Goal: Transaction & Acquisition: Purchase product/service

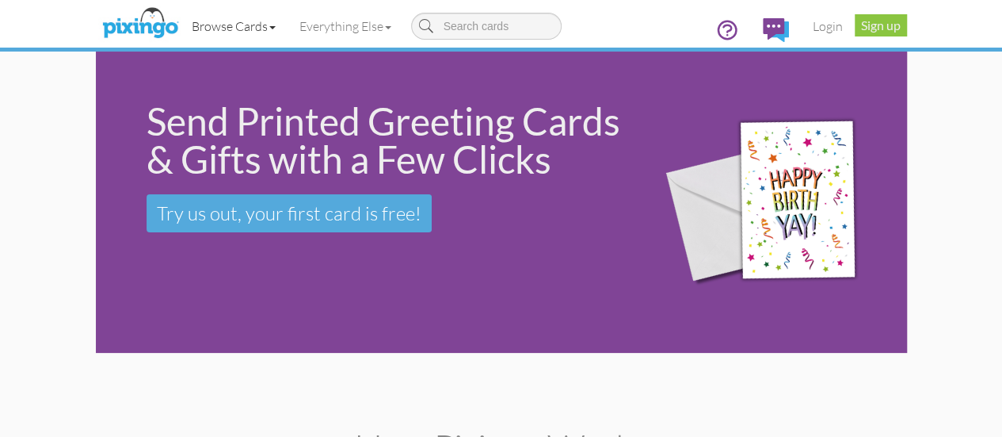
click at [184, 24] on link "Browse Cards" at bounding box center [234, 26] width 108 height 40
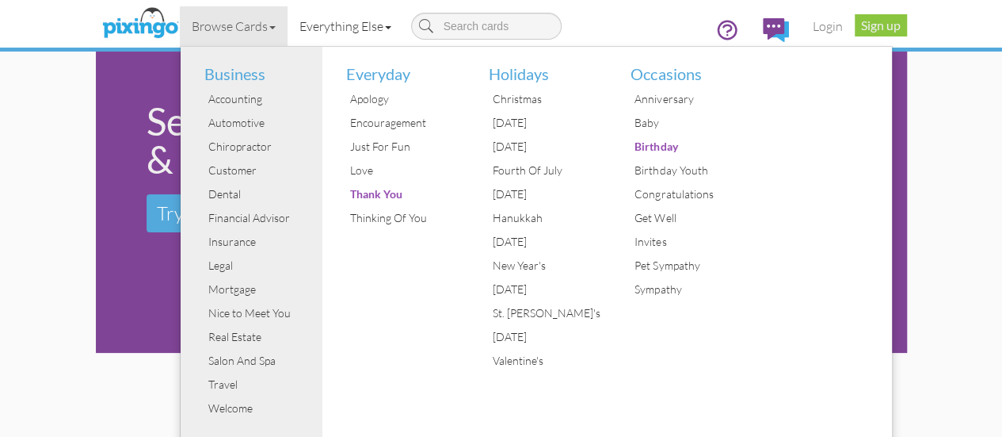
click at [288, 25] on link "Everything Else" at bounding box center [346, 26] width 116 height 40
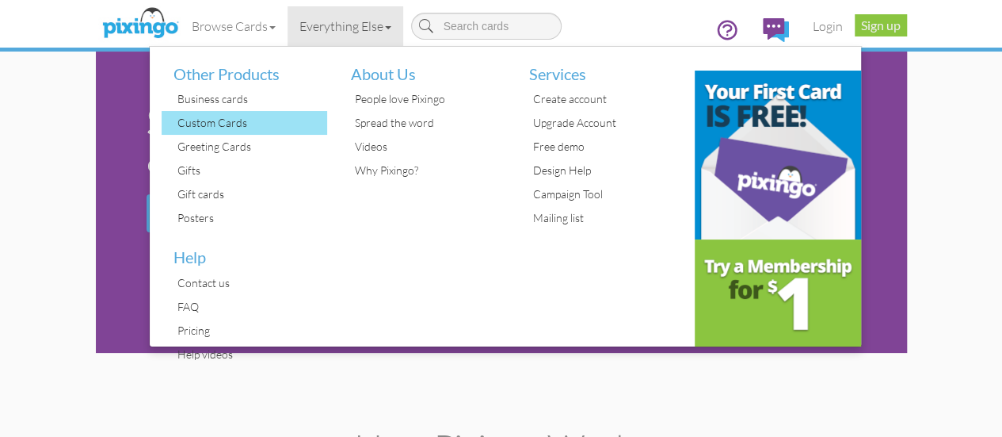
click at [173, 121] on div "Custom Cards" at bounding box center [250, 123] width 154 height 24
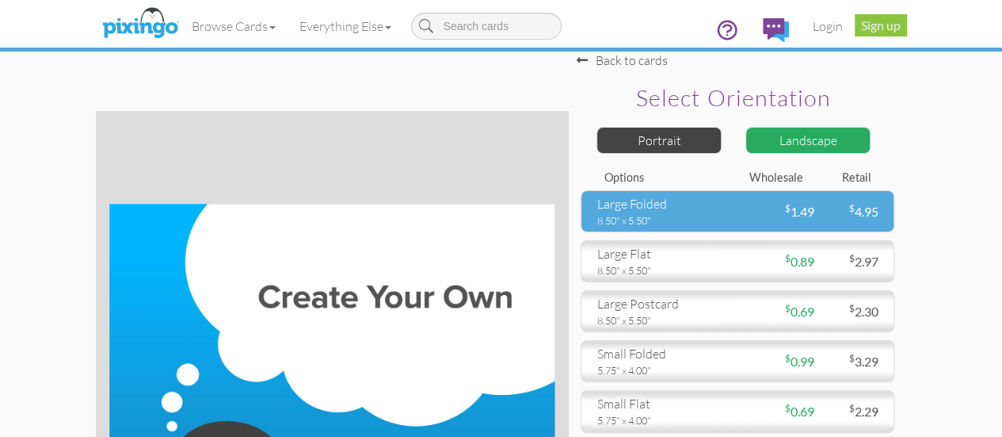
click at [814, 221] on div "$ 1.49" at bounding box center [776, 212] width 76 height 18
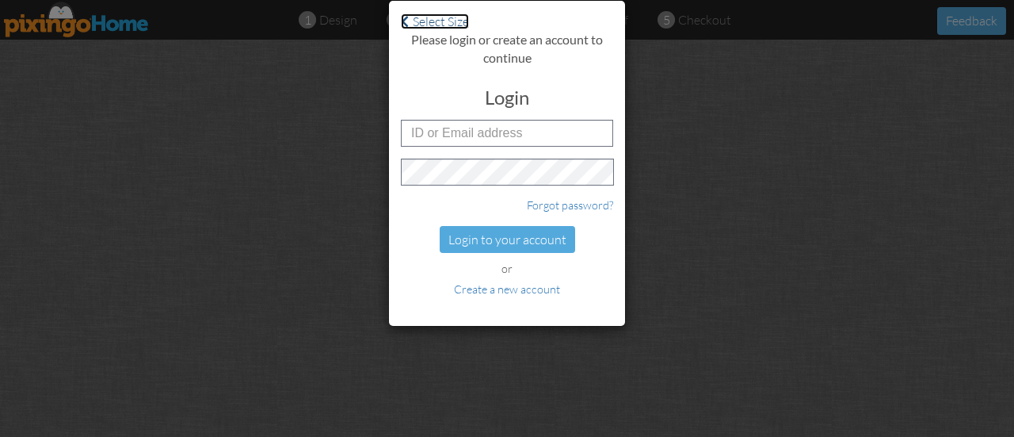
click at [407, 25] on span at bounding box center [405, 21] width 8 height 13
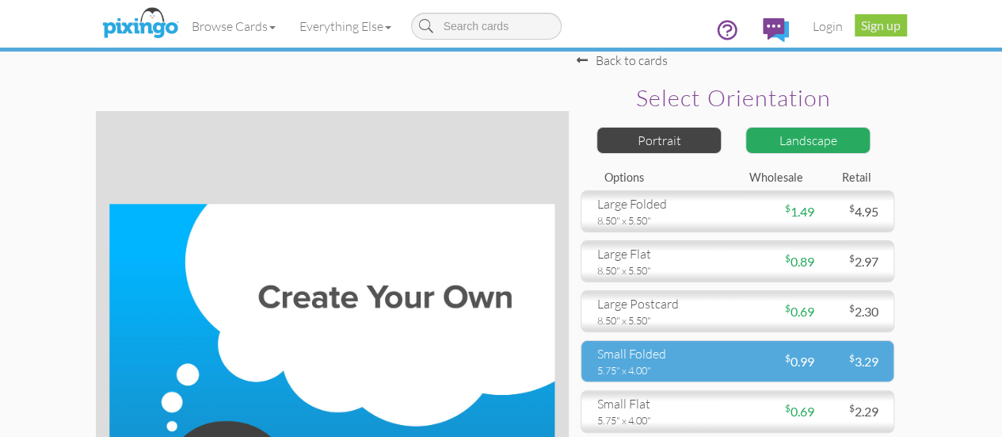
click at [726, 363] on div "small folded" at bounding box center [661, 354] width 128 height 18
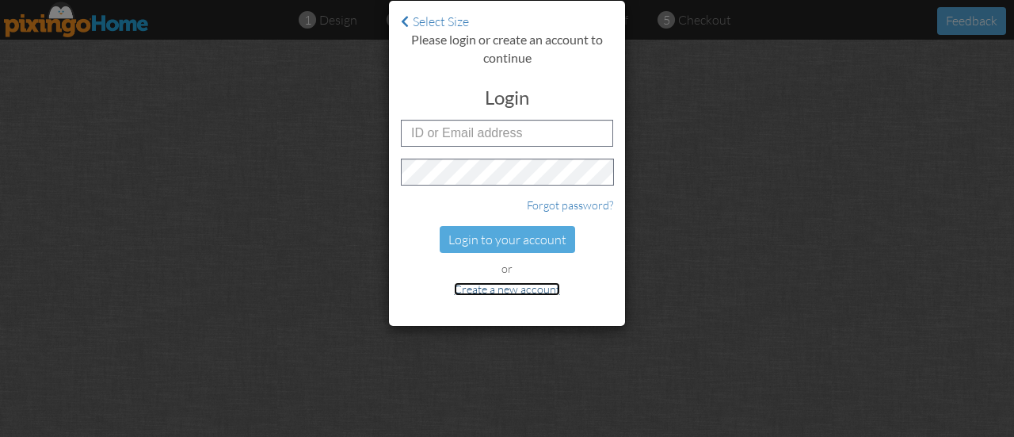
click at [516, 289] on link "Create a new account" at bounding box center [507, 288] width 106 height 13
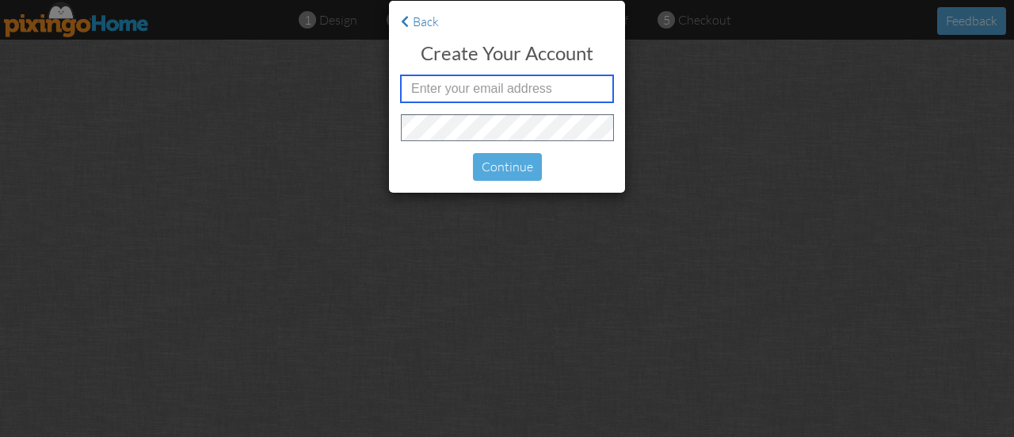
drag, startPoint x: 468, startPoint y: 90, endPoint x: 425, endPoint y: 91, distance: 43.6
click at [425, 91] on input "text" at bounding box center [507, 88] width 212 height 27
type input "rileysage03@yahoo.com"
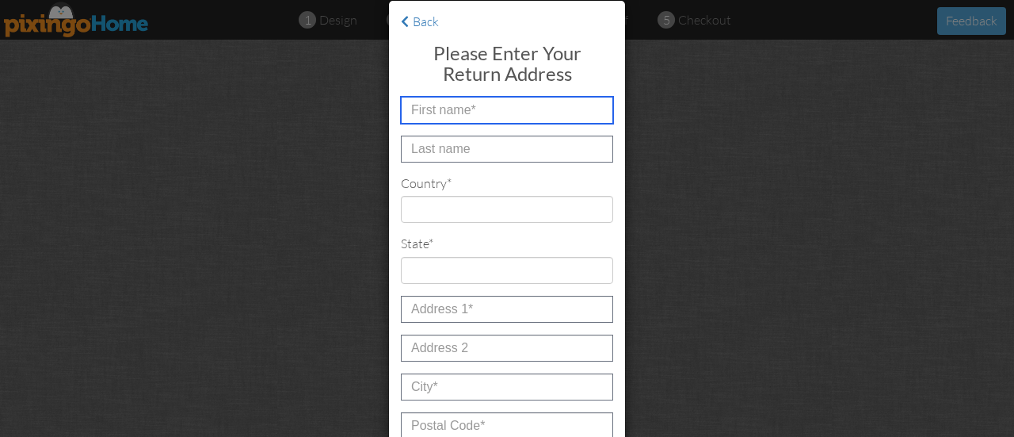
click at [514, 108] on input "text" at bounding box center [507, 110] width 212 height 27
type input "[PERSON_NAME] and [PERSON_NAME]"
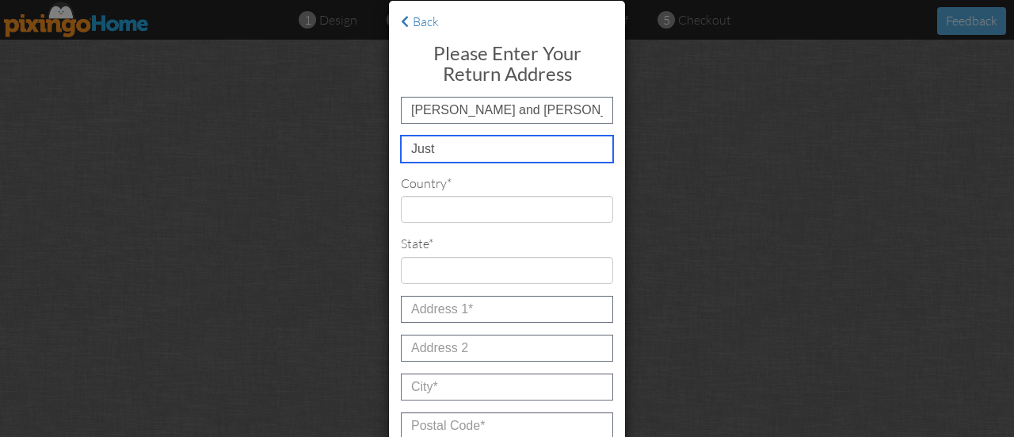
type input "Just"
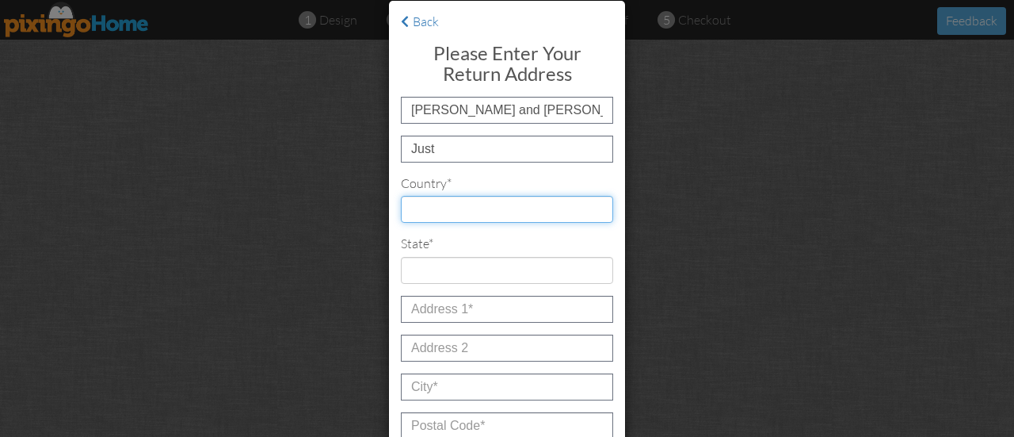
click at [429, 208] on select "United States -------------- Afghanistan Albania Algeria American Samoa Andorra…" at bounding box center [507, 209] width 212 height 27
select select "object:643"
click at [401, 196] on select "United States -------------- Afghanistan Albania Algeria American Samoa Andorra…" at bounding box center [507, 209] width 212 height 27
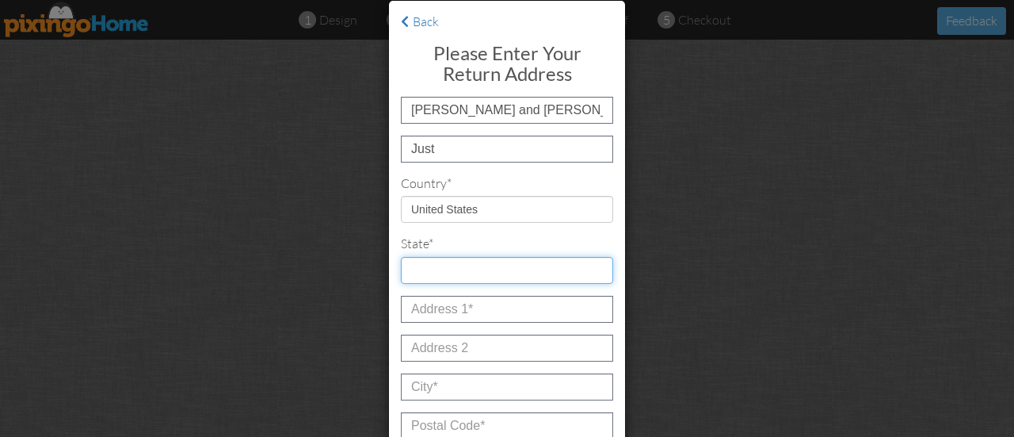
click at [420, 269] on select "AA (Military) AE (Military) Alabama Alaska American Samoa AP (Military) Arizona…" at bounding box center [507, 270] width 212 height 27
select select "object:902"
click at [401, 257] on select "AA (Military) AE (Military) Alabama Alaska American Samoa AP (Military) Arizona…" at bounding box center [507, 270] width 212 height 27
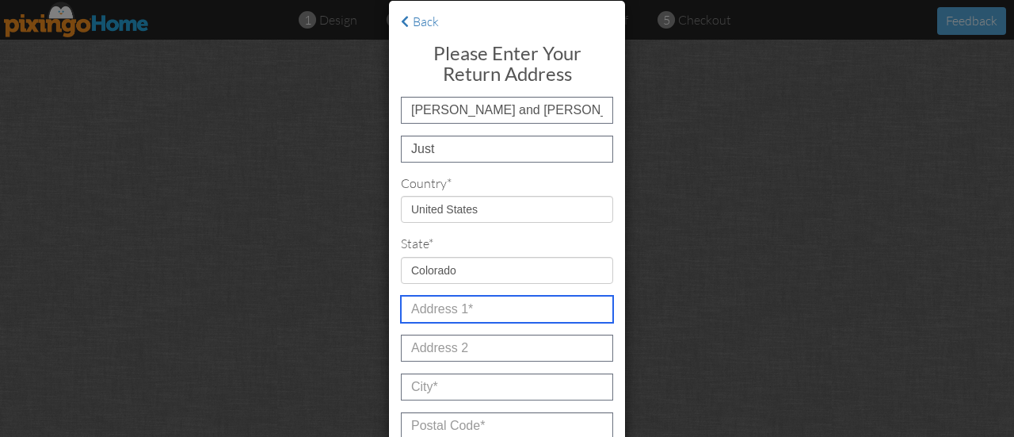
click at [448, 311] on input "text" at bounding box center [507, 308] width 212 height 27
type input "[STREET_ADDRESS][PERSON_NAME]"
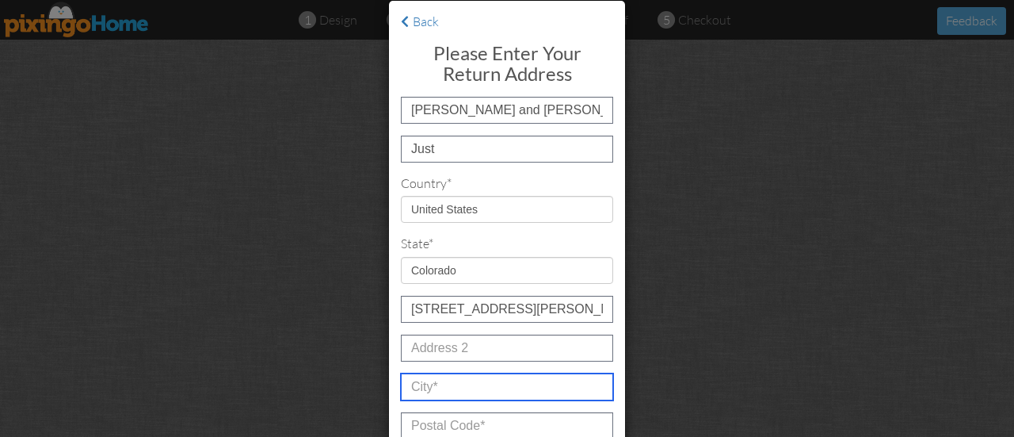
type input "[GEOGRAPHIC_DATA]"
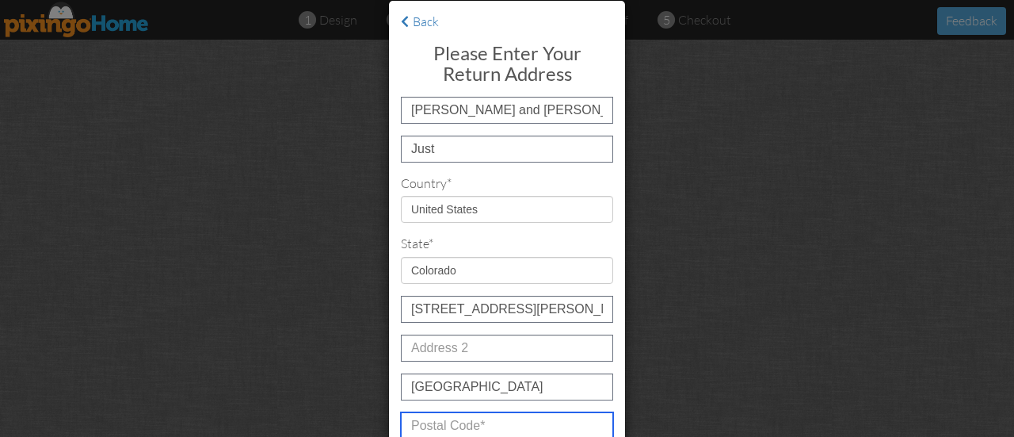
type input "80109"
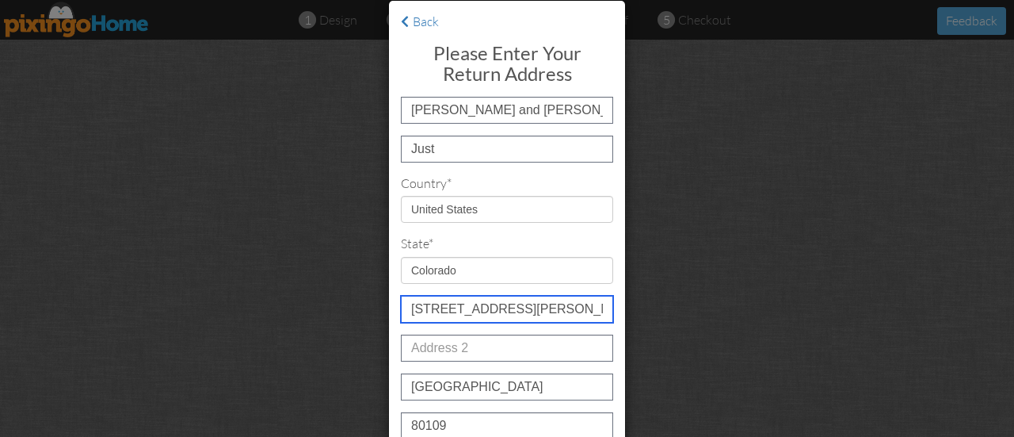
scroll to position [53, 0]
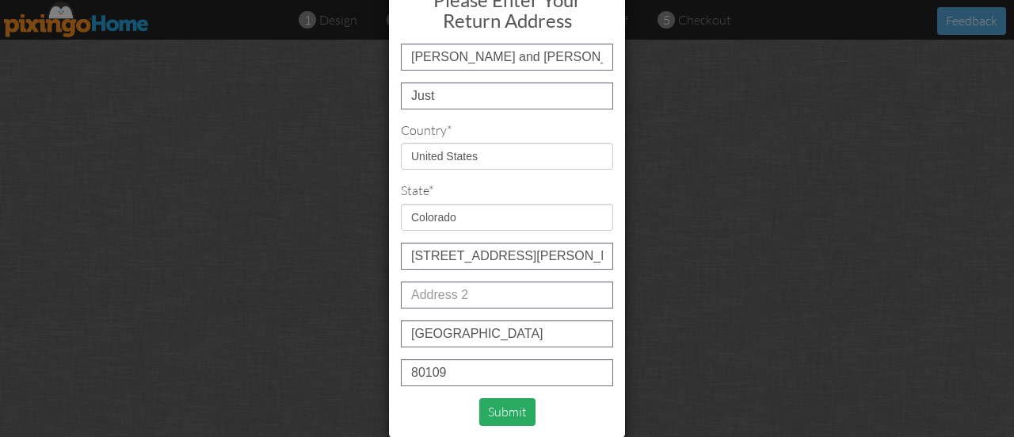
click at [501, 423] on div "Submit" at bounding box center [507, 412] width 56 height 28
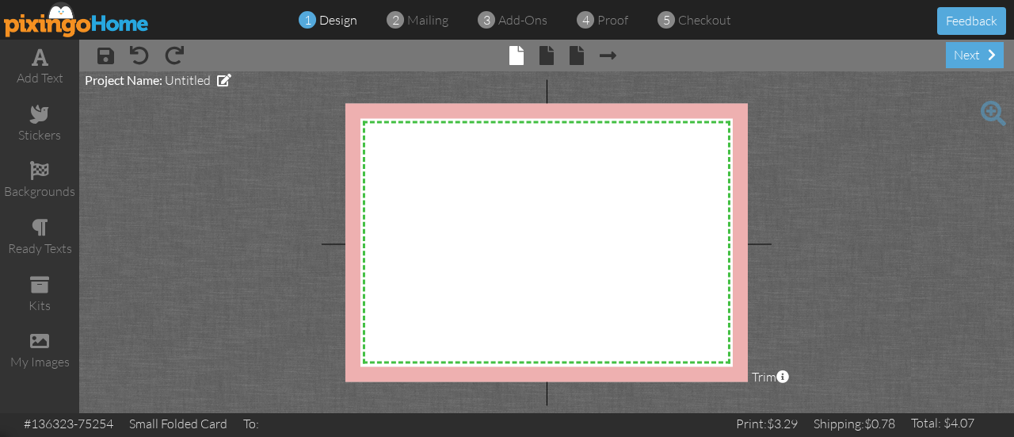
click at [196, 176] on project-studio-wrapper "X X X X X X X X X X X X X X X X X X X X X X X X X X X X X X X X X X X X X X X X…" at bounding box center [546, 241] width 935 height 341
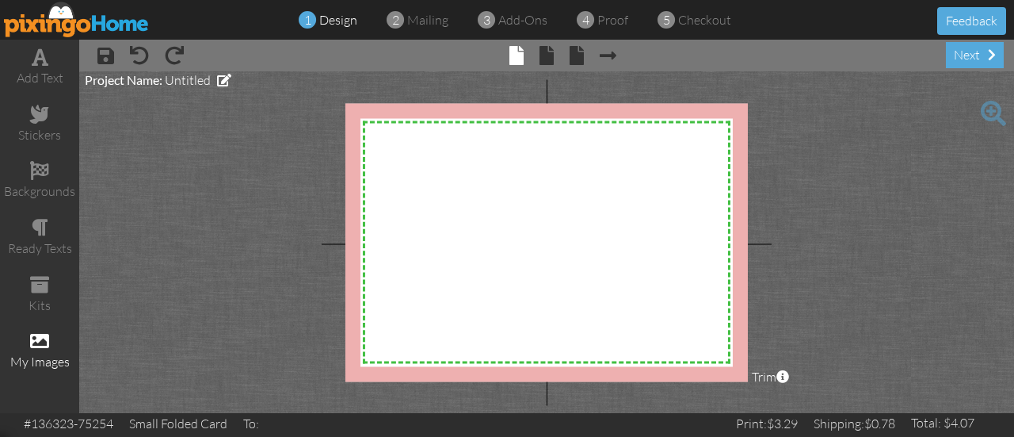
click at [44, 337] on span at bounding box center [39, 340] width 19 height 19
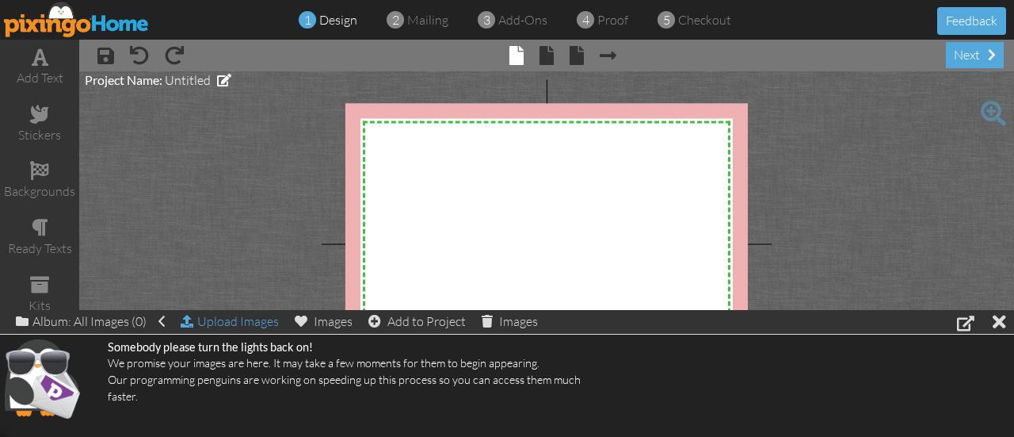
click at [236, 316] on div "Upload Images" at bounding box center [230, 321] width 98 height 23
click at [234, 318] on div "Upload Images" at bounding box center [230, 321] width 98 height 23
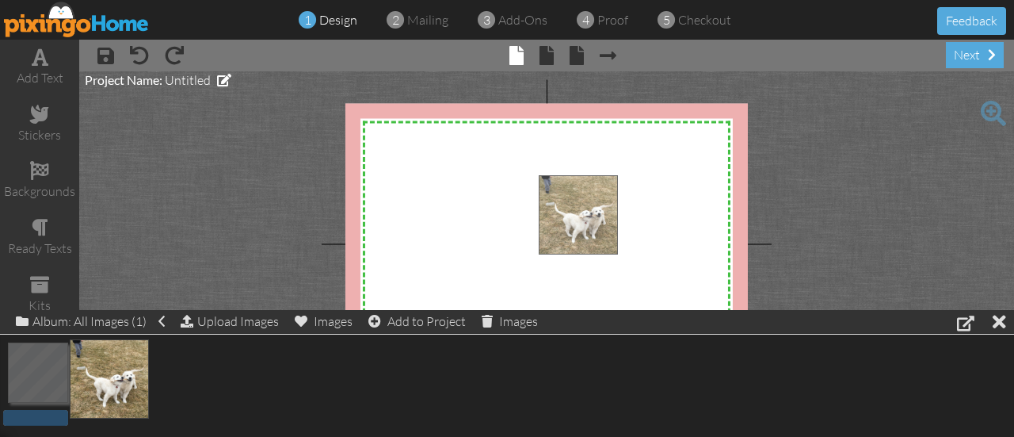
drag, startPoint x: 114, startPoint y: 379, endPoint x: 583, endPoint y: 216, distance: 496.6
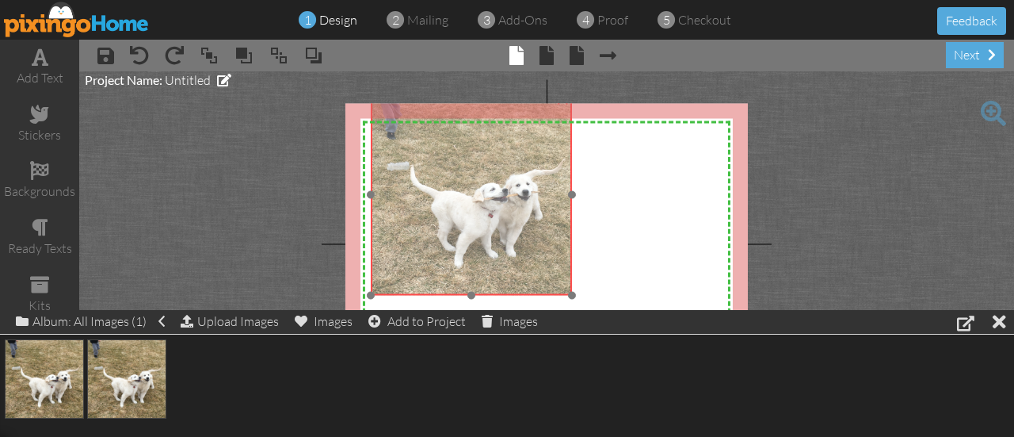
drag, startPoint x: 638, startPoint y: 234, endPoint x: 470, endPoint y: 152, distance: 186.7
click at [470, 152] on img at bounding box center [471, 193] width 201 height 201
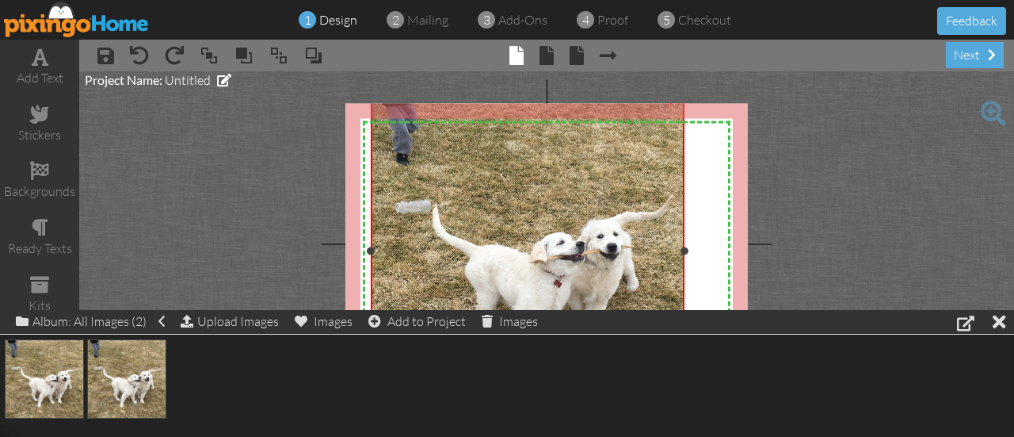
drag, startPoint x: 573, startPoint y: 294, endPoint x: 982, endPoint y: 406, distance: 424.0
click at [982, 406] on div "add text stickers backgrounds ready texts kits my images × save × undo × redo ×…" at bounding box center [507, 226] width 1014 height 373
click at [1002, 322] on div at bounding box center [999, 321] width 13 height 23
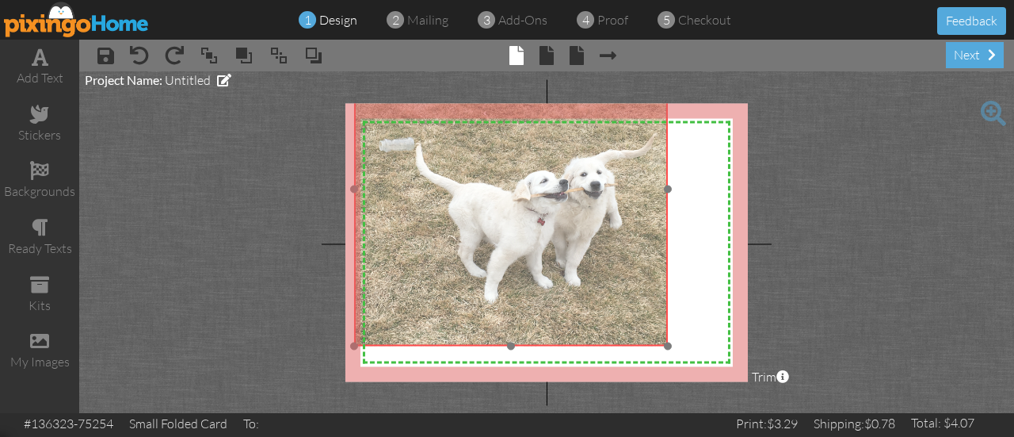
drag, startPoint x: 614, startPoint y: 194, endPoint x: 597, endPoint y: 132, distance: 64.0
click at [597, 132] on img at bounding box center [511, 189] width 314 height 314
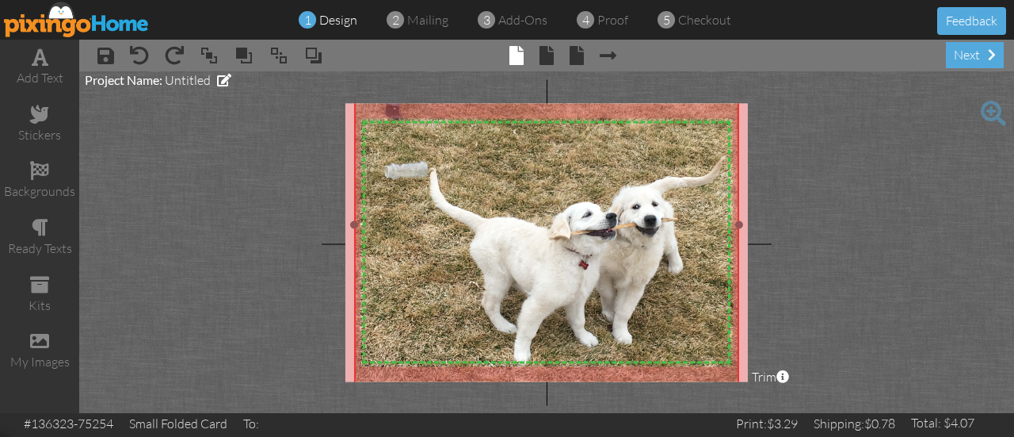
drag, startPoint x: 669, startPoint y: 343, endPoint x: 824, endPoint y: 413, distance: 170.2
click at [824, 413] on div "add text stickers backgrounds ready texts kits my images × save × undo × redo ×…" at bounding box center [507, 226] width 1014 height 373
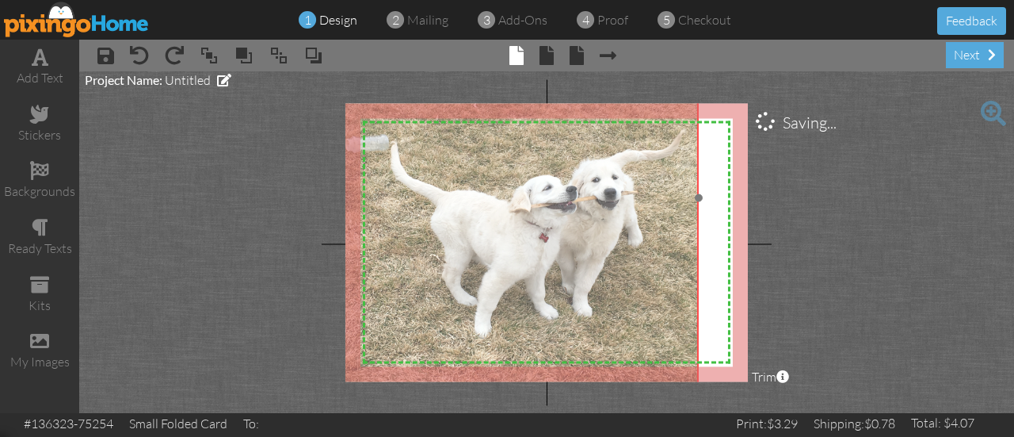
drag, startPoint x: 620, startPoint y: 280, endPoint x: 581, endPoint y: 254, distance: 46.8
click at [581, 254] on img at bounding box center [506, 197] width 383 height 383
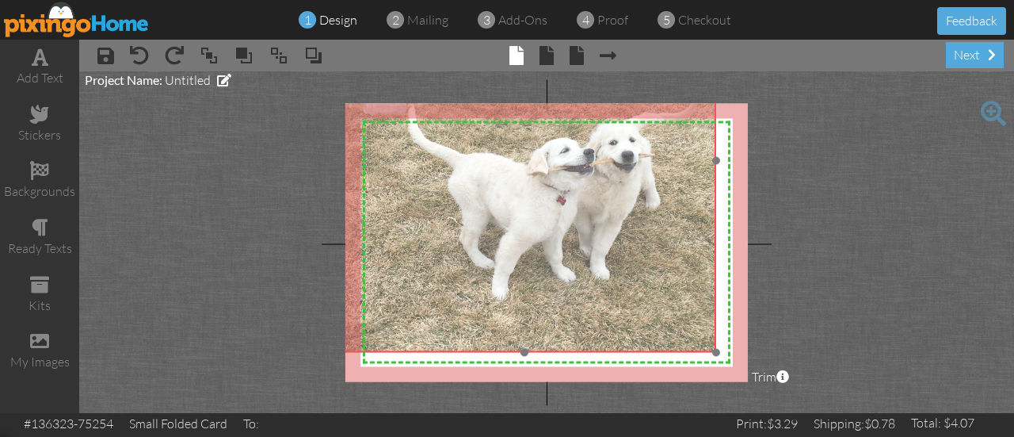
drag, startPoint x: 681, startPoint y: 257, endPoint x: 698, endPoint y: 219, distance: 41.8
click at [698, 219] on img at bounding box center [524, 159] width 383 height 383
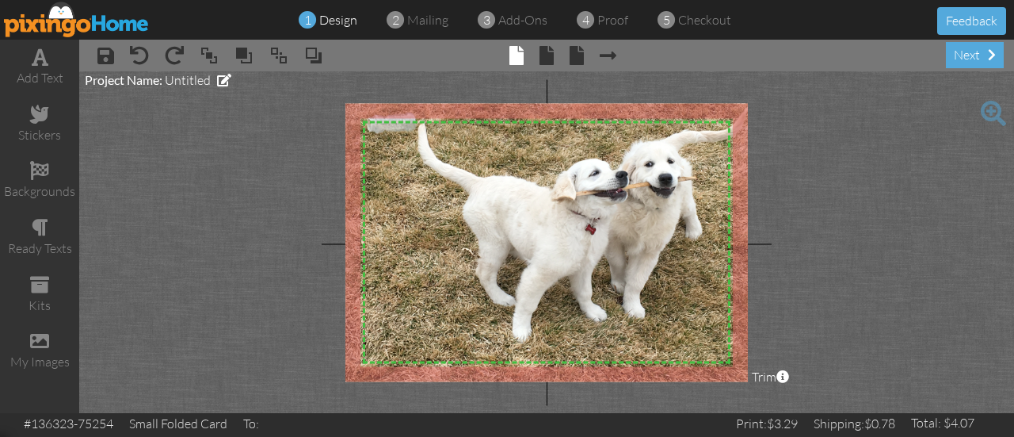
drag, startPoint x: 713, startPoint y: 349, endPoint x: 767, endPoint y: 398, distance: 72.9
click at [767, 398] on project-studio-wrapper "X X X X X X X X X X X X X X X X X X X X X X X X X X X X X X X X X X X X X X X X…" at bounding box center [546, 241] width 935 height 341
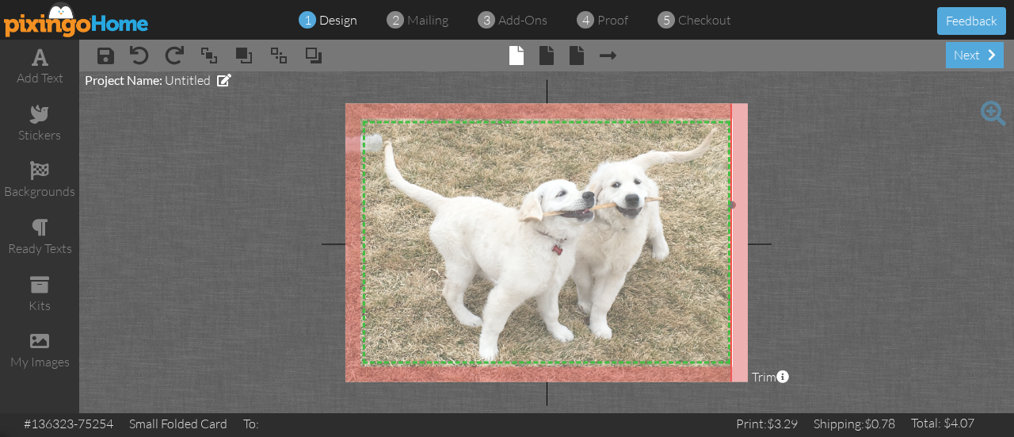
drag, startPoint x: 635, startPoint y: 308, endPoint x: 616, endPoint y: 322, distance: 23.3
click at [616, 322] on img at bounding box center [515, 204] width 433 height 433
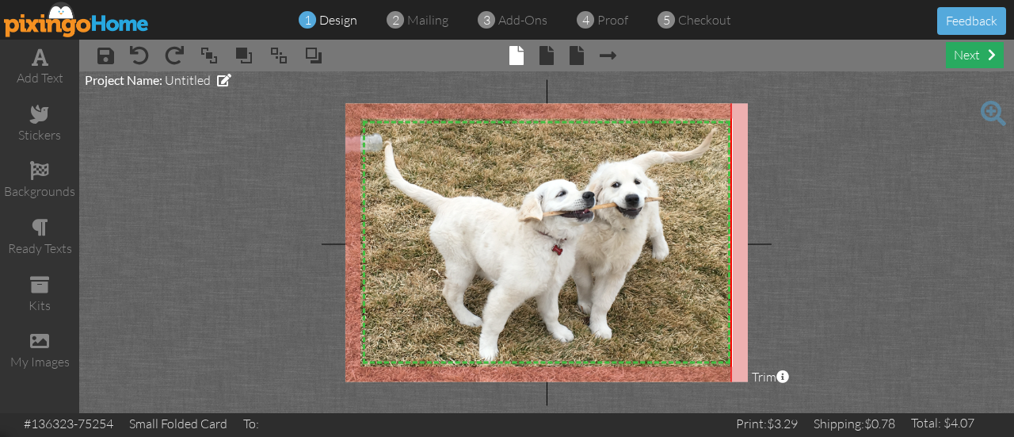
click at [958, 58] on div "next" at bounding box center [975, 55] width 58 height 26
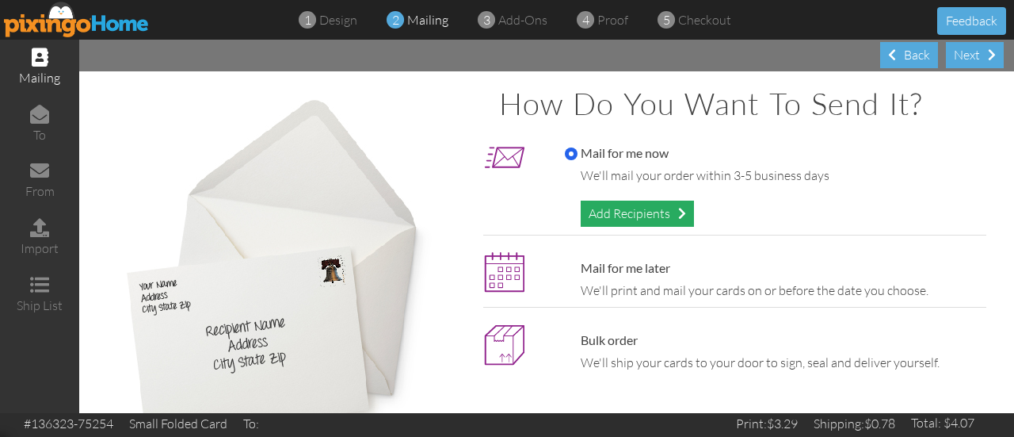
click at [618, 212] on div "Add Recipients" at bounding box center [637, 213] width 113 height 26
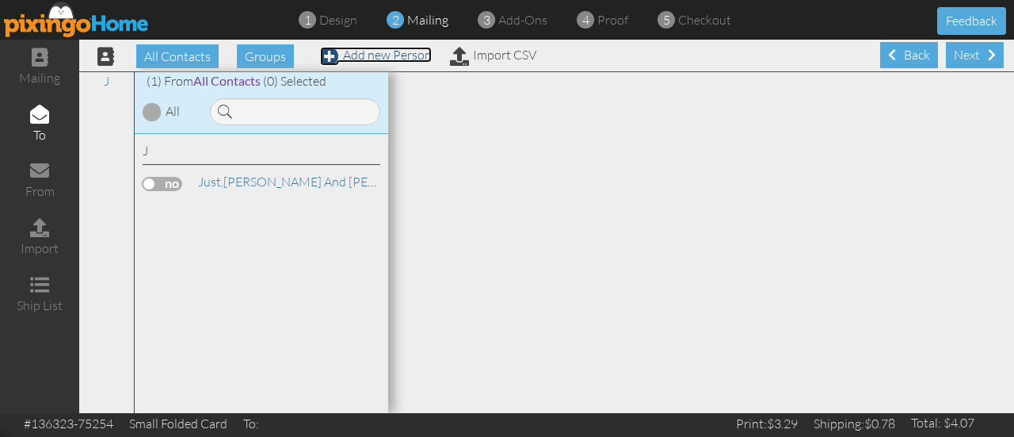
click at [326, 55] on span at bounding box center [329, 56] width 19 height 19
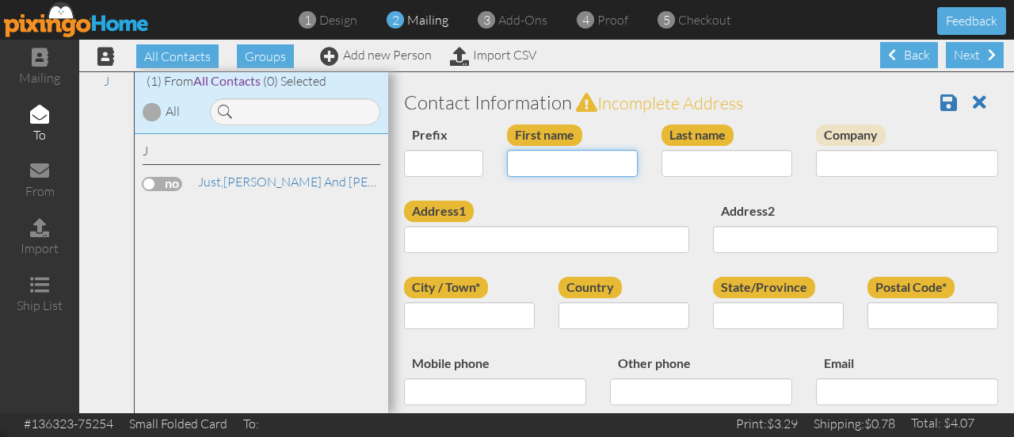
click at [537, 167] on input "First name" at bounding box center [572, 163] width 131 height 27
type input "J"
type input "[PERSON_NAME] and [PERSON_NAME]"
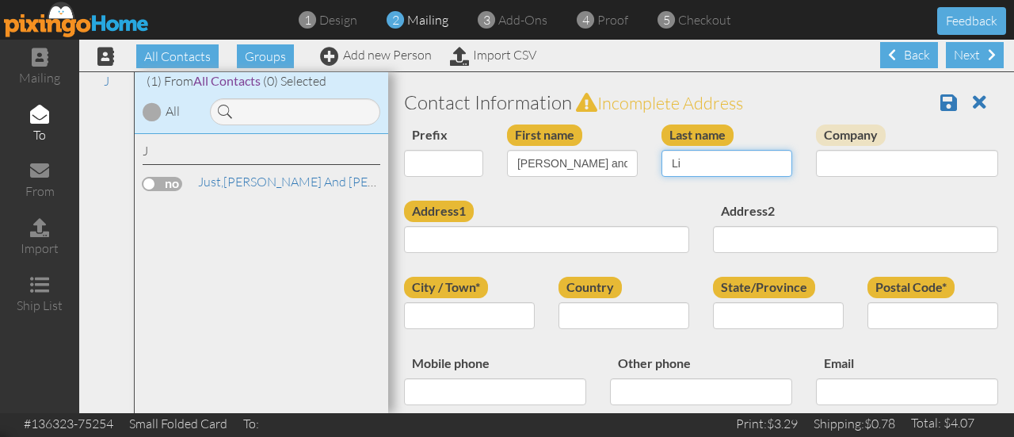
type input "L"
type input "Jacobson"
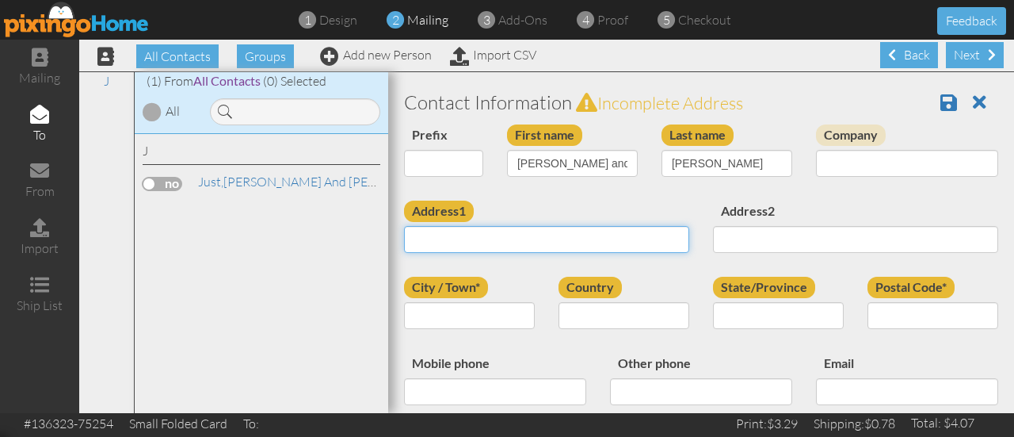
click at [517, 239] on input "Address1" at bounding box center [546, 239] width 285 height 27
type input "[STREET_ADDRESS]"
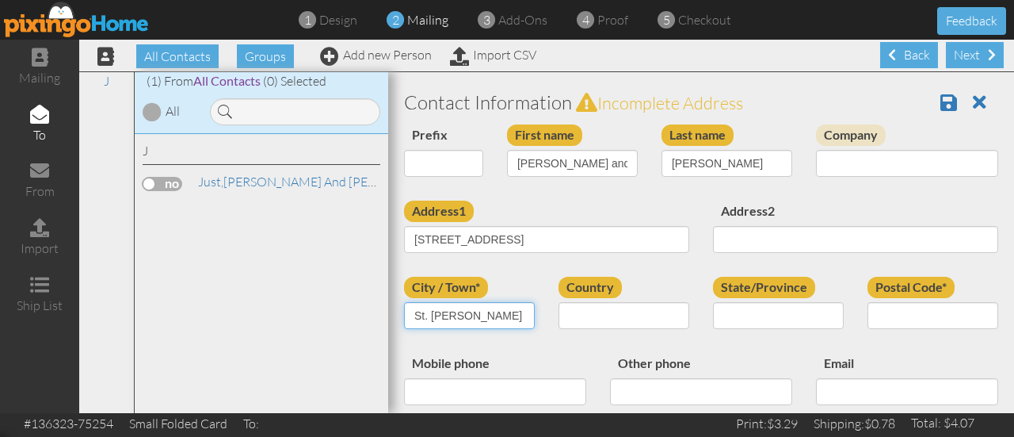
type input "St. [PERSON_NAME]"
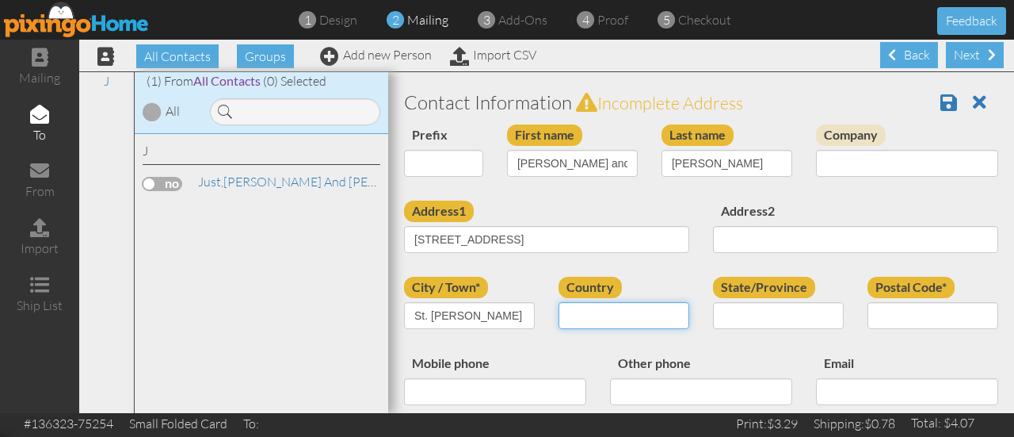
select select "object:643"
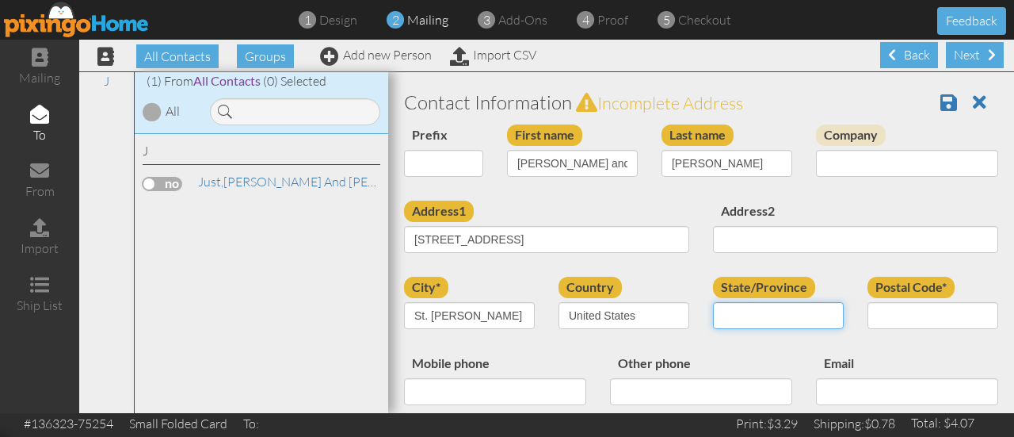
select select "object:947"
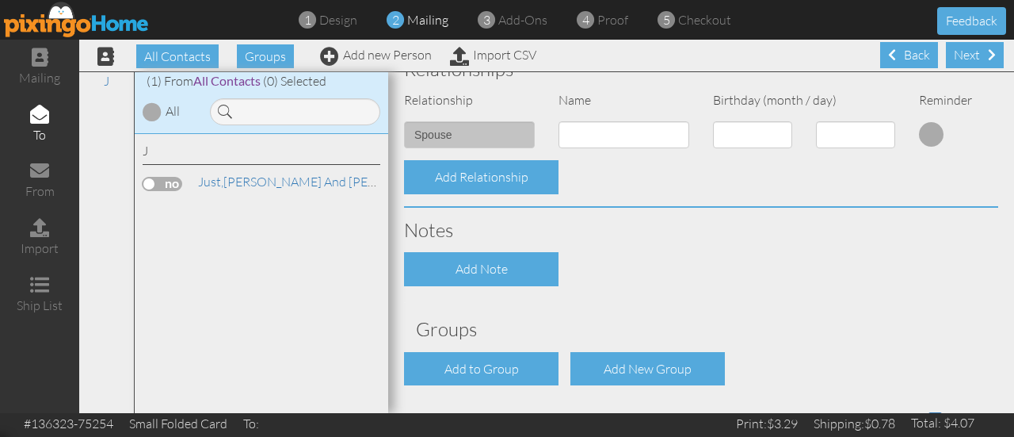
scroll to position [635, 0]
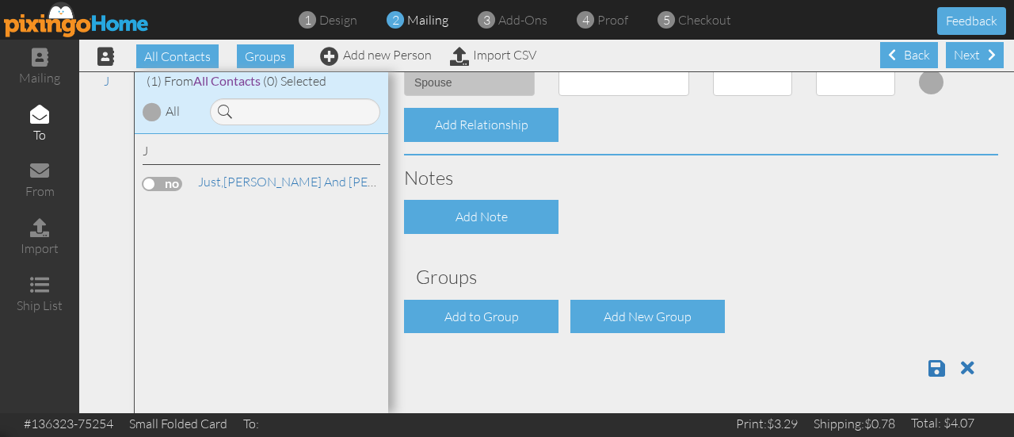
type input "84770"
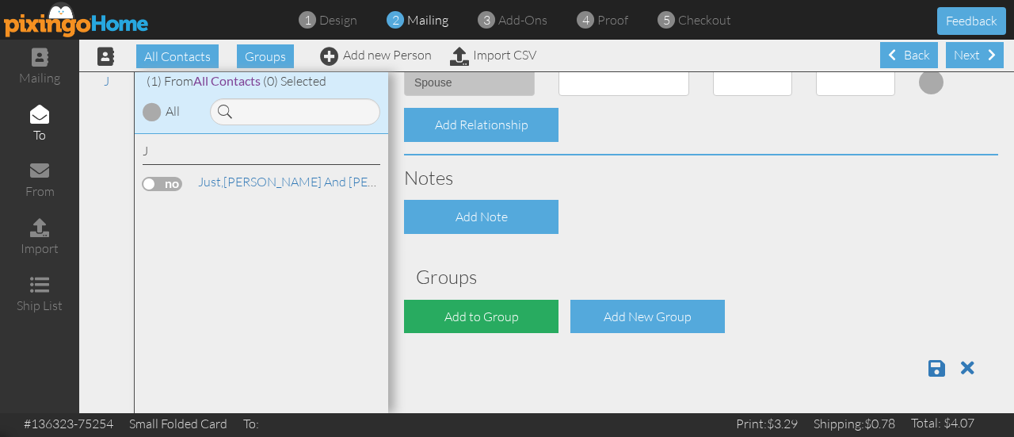
click at [491, 323] on div "Add to Group" at bounding box center [481, 316] width 154 height 34
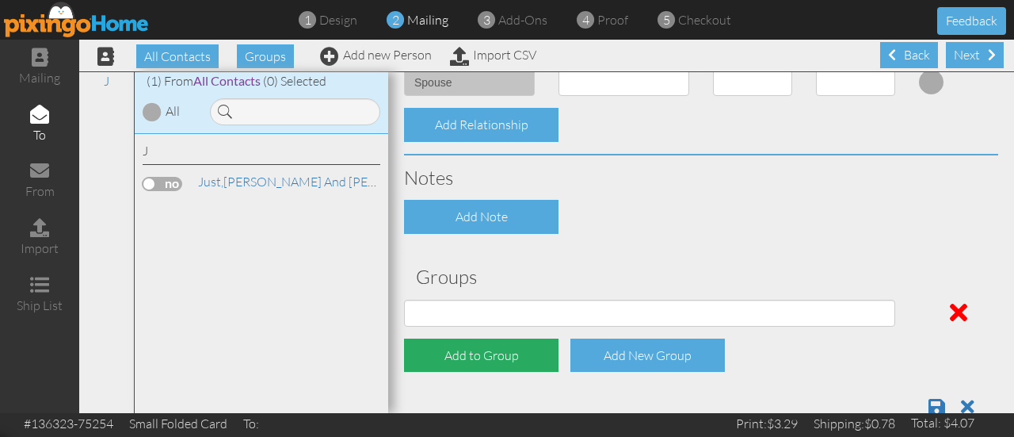
scroll to position [675, 0]
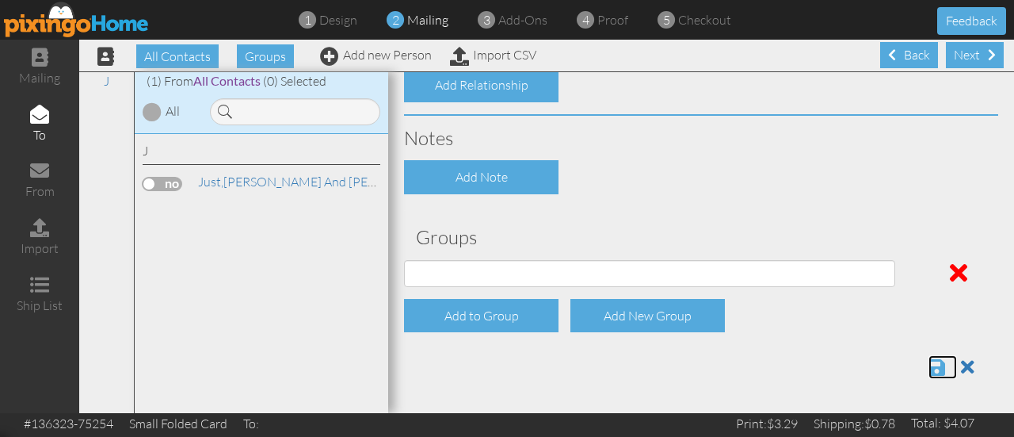
click at [928, 368] on span at bounding box center [936, 366] width 17 height 19
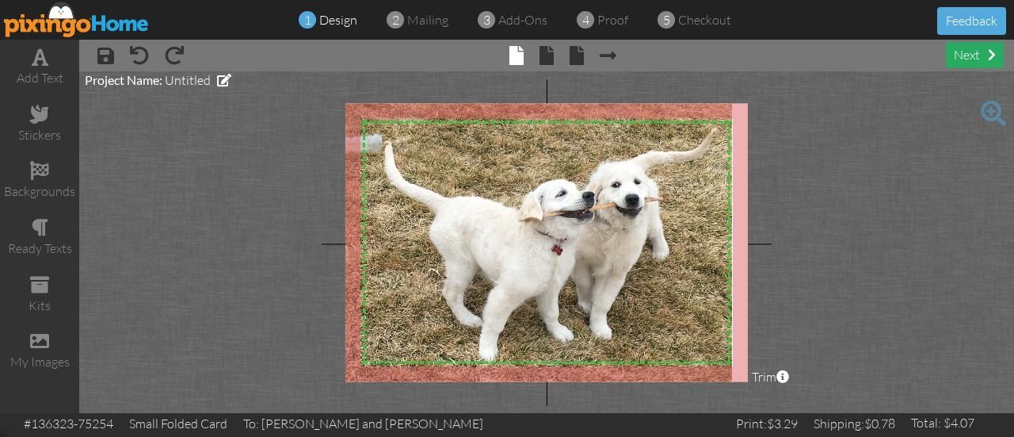
click at [961, 56] on div "next" at bounding box center [975, 55] width 58 height 26
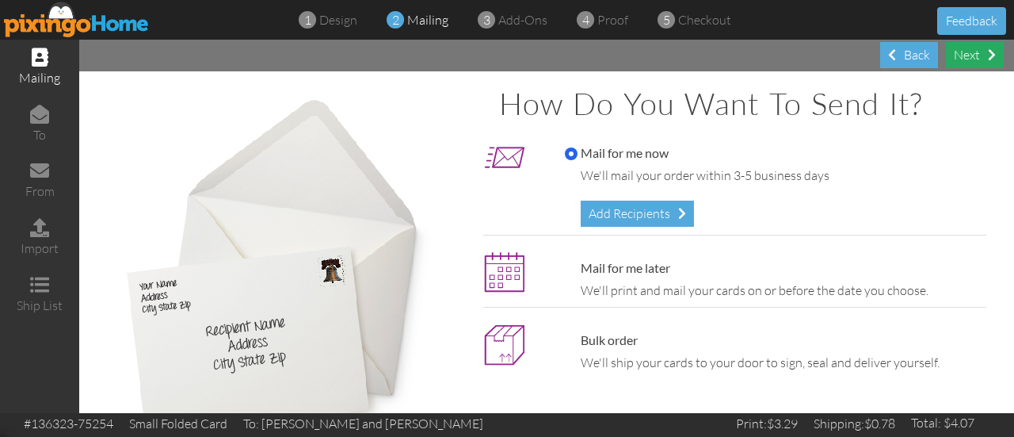
drag, startPoint x: 961, startPoint y: 56, endPoint x: 972, endPoint y: 51, distance: 12.1
click at [972, 51] on div "Next" at bounding box center [975, 55] width 58 height 26
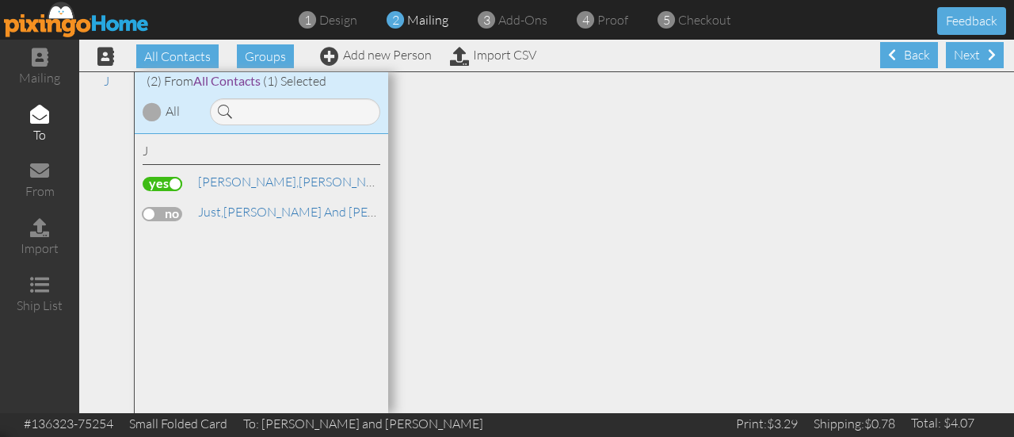
click at [229, 79] on span "All Contacts" at bounding box center [226, 80] width 67 height 15
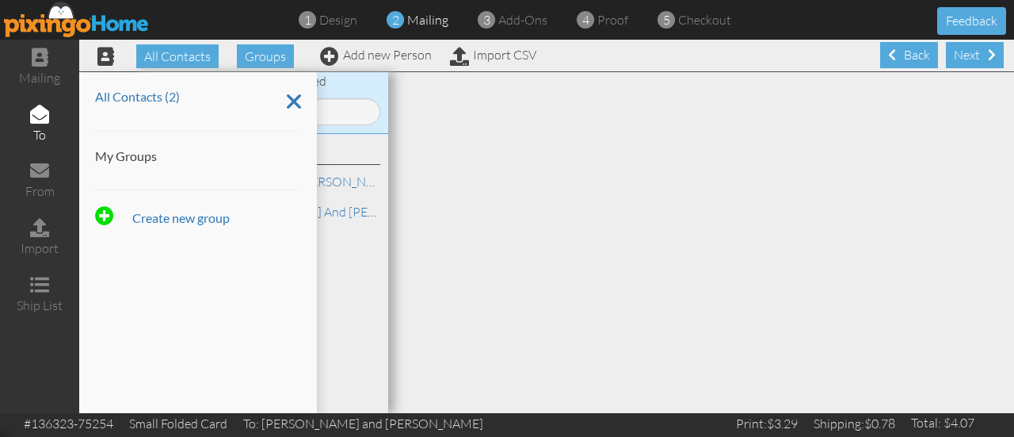
click at [334, 246] on div "J [PERSON_NAME] and [PERSON_NAME] Just, [PERSON_NAME] and [PERSON_NAME]" at bounding box center [262, 274] width 254 height 280
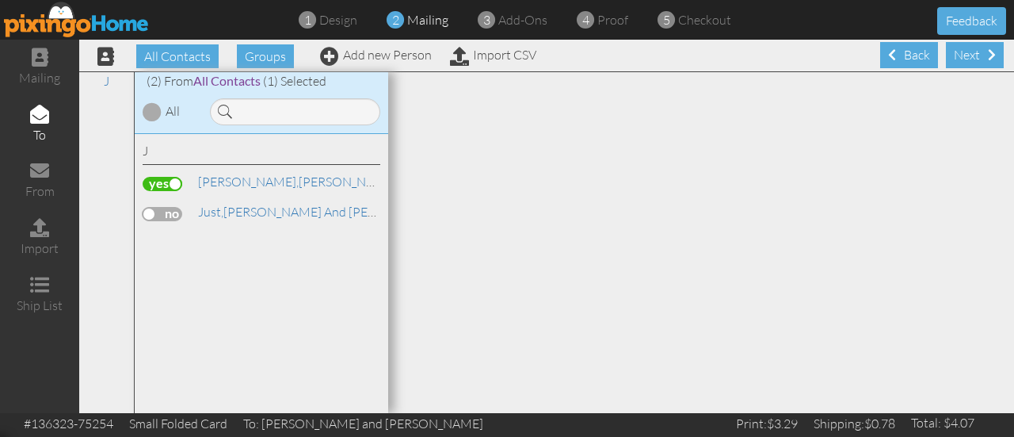
click at [162, 208] on label at bounding box center [163, 214] width 40 height 14
click at [0, 0] on input "checkbox" at bounding box center [0, 0] width 0 height 0
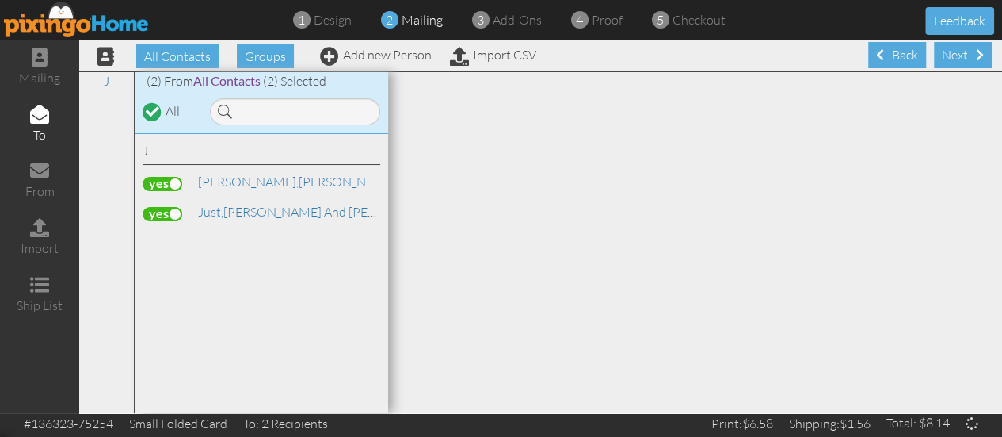
click at [161, 185] on label at bounding box center [163, 184] width 40 height 14
click at [0, 0] on input "checkbox" at bounding box center [0, 0] width 0 height 0
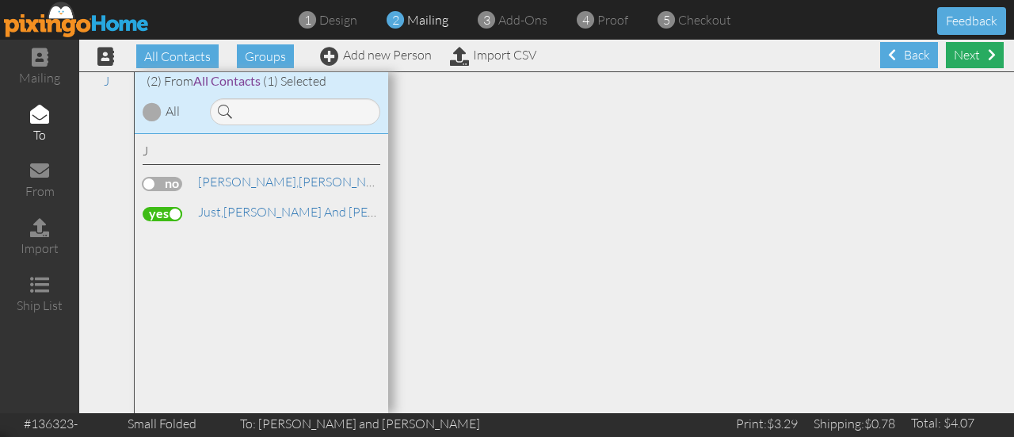
click at [949, 56] on div "Next" at bounding box center [975, 55] width 58 height 26
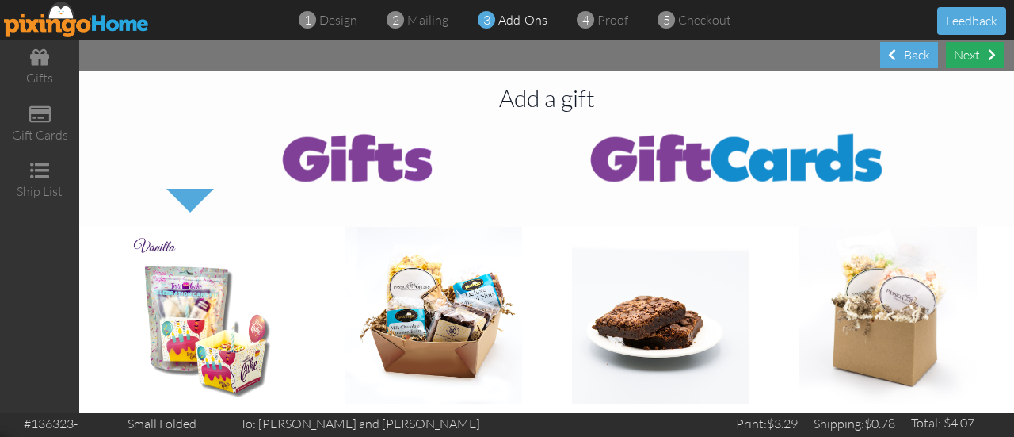
click at [971, 51] on div "Next" at bounding box center [975, 55] width 58 height 26
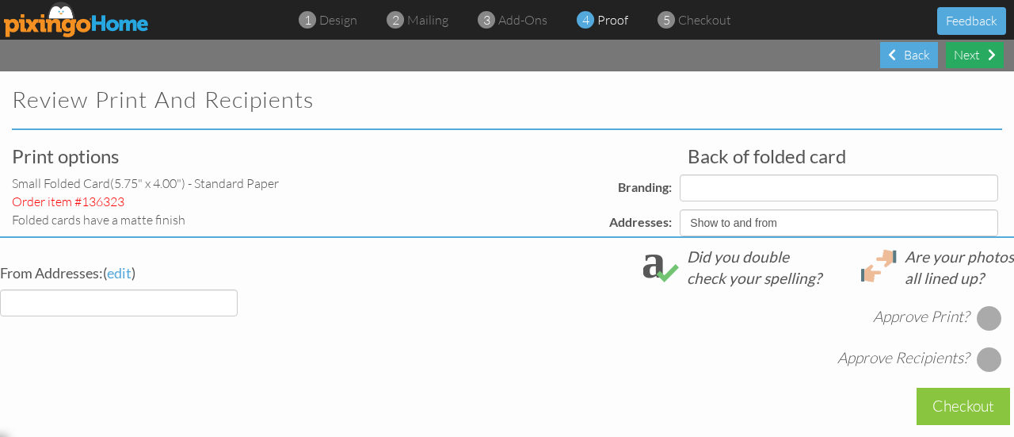
select select "object:295"
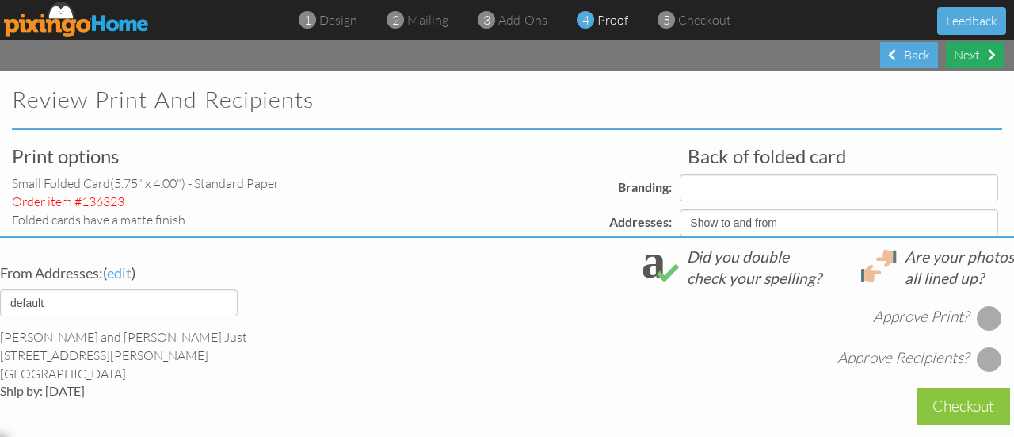
select select "object:296"
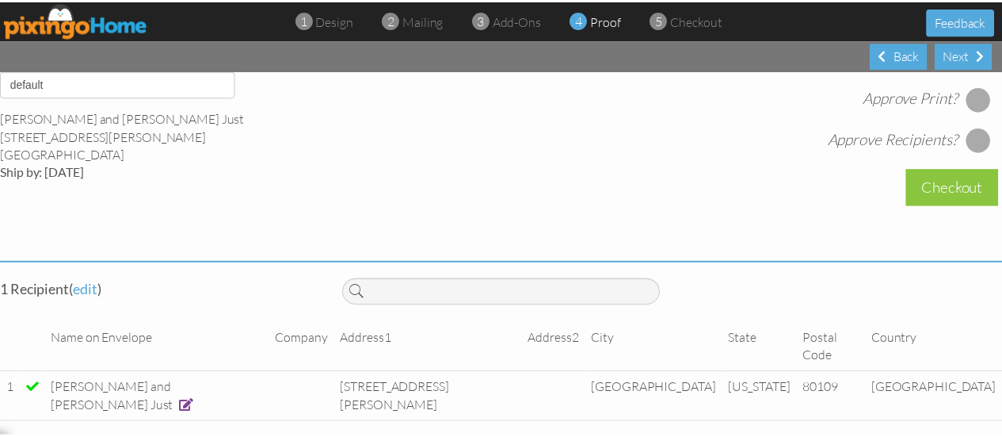
scroll to position [639, 0]
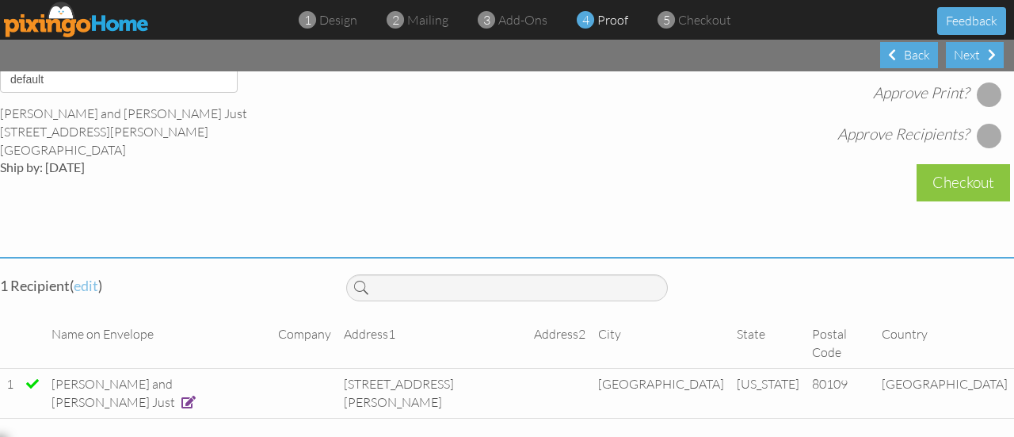
click at [88, 294] on span "edit" at bounding box center [86, 284] width 25 height 17
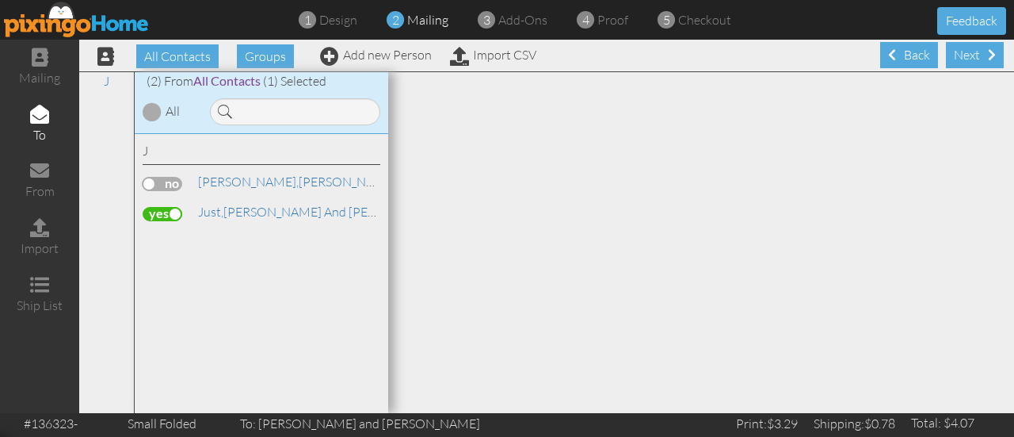
click at [162, 180] on label at bounding box center [163, 184] width 40 height 14
click at [0, 0] on input "checkbox" at bounding box center [0, 0] width 0 height 0
click at [167, 210] on label at bounding box center [163, 214] width 40 height 14
click at [0, 0] on input "checkbox" at bounding box center [0, 0] width 0 height 0
click at [951, 63] on div "Next" at bounding box center [975, 55] width 58 height 26
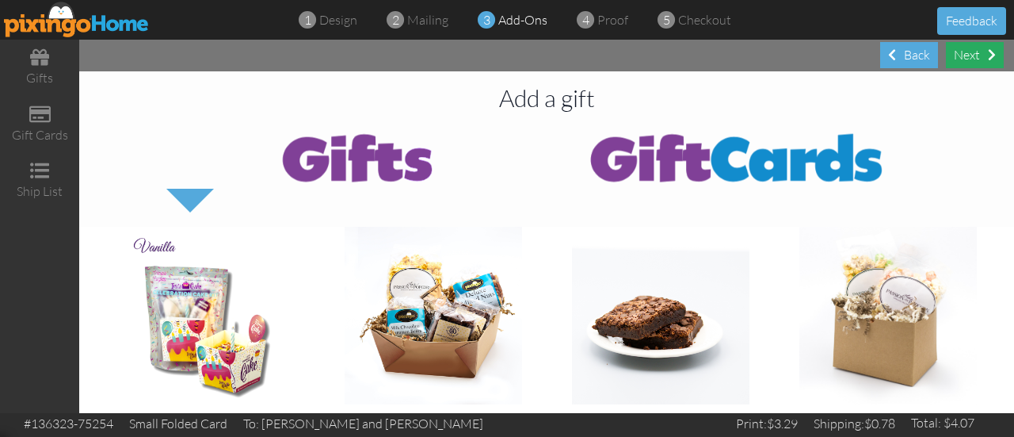
click at [970, 55] on div "Next" at bounding box center [975, 55] width 58 height 26
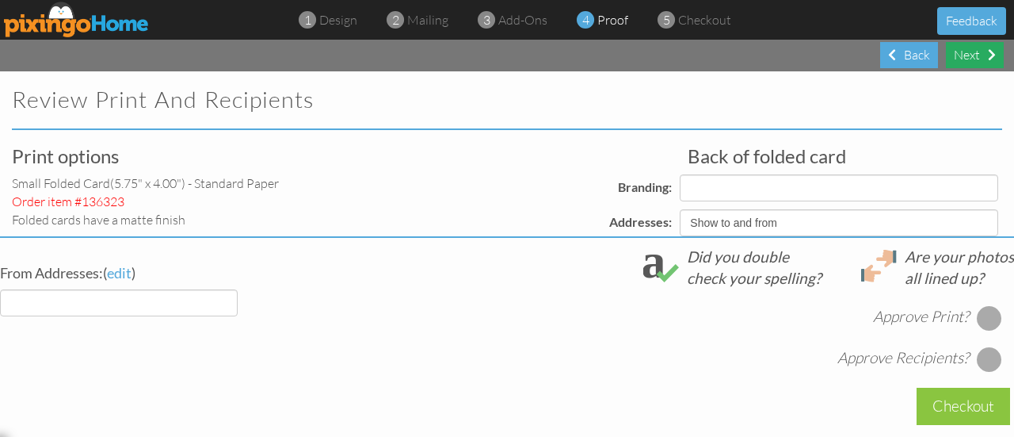
select select "object:474"
select select "object:472"
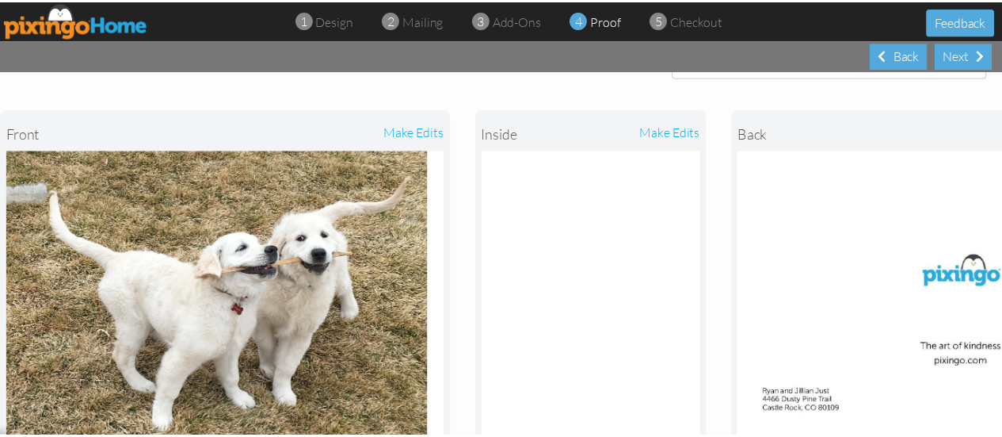
scroll to position [160, 0]
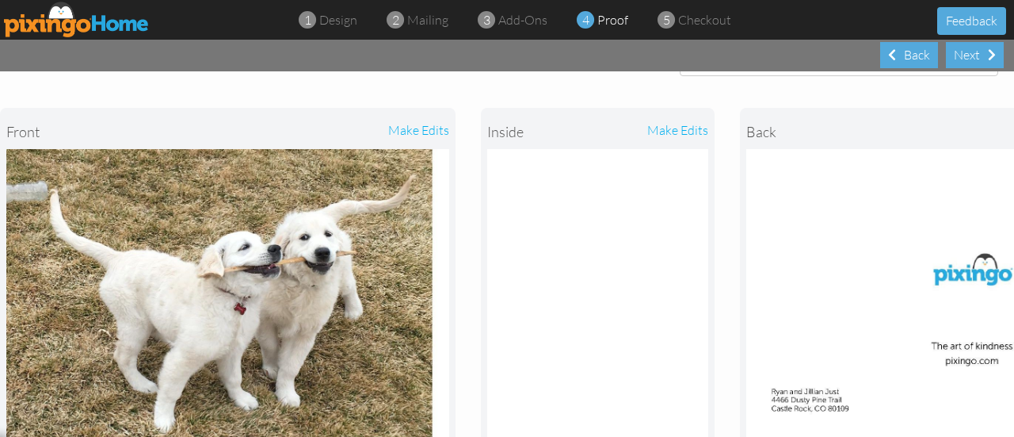
click at [414, 128] on div "make edits" at bounding box center [337, 131] width 221 height 35
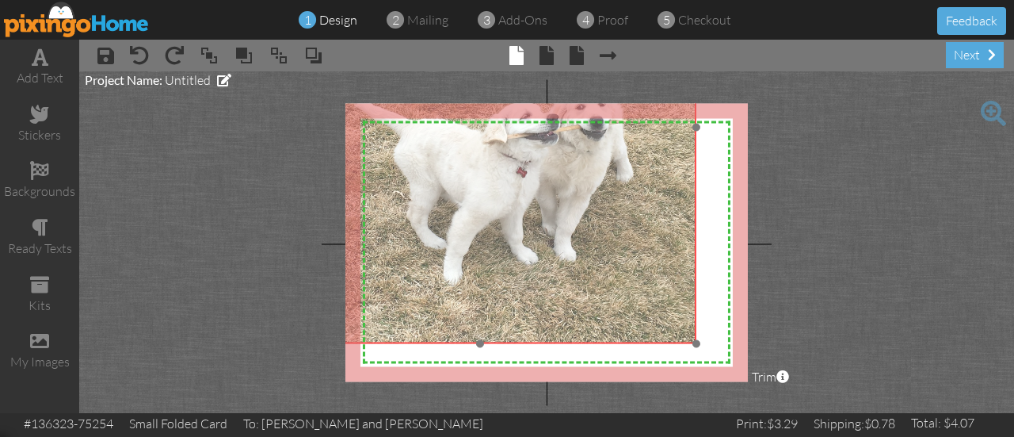
drag, startPoint x: 565, startPoint y: 214, endPoint x: 529, endPoint y: 136, distance: 85.4
click at [529, 136] on img at bounding box center [480, 126] width 433 height 433
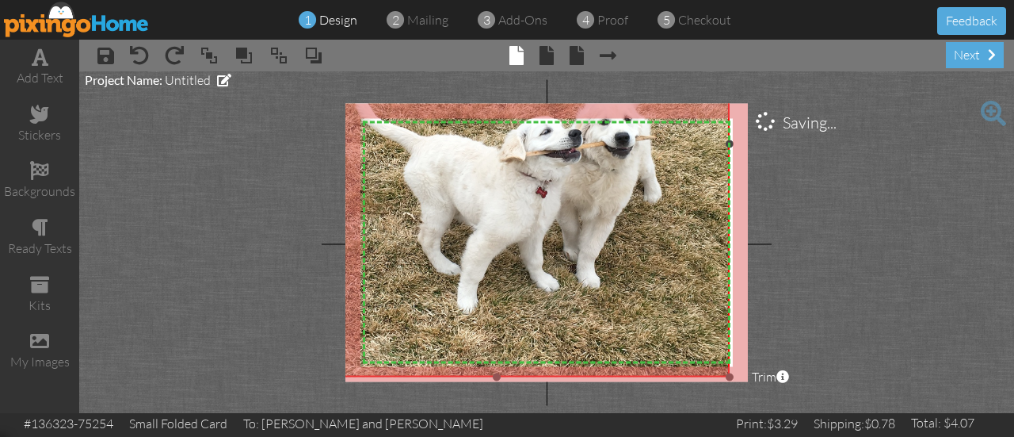
drag, startPoint x: 696, startPoint y: 341, endPoint x: 791, endPoint y: 375, distance: 100.7
click at [791, 375] on project-studio-wrapper "X X X X X X X X X X X X X X X X X X X X X X X X X X X X X X X X X X X X X X X X…" at bounding box center [546, 241] width 935 height 341
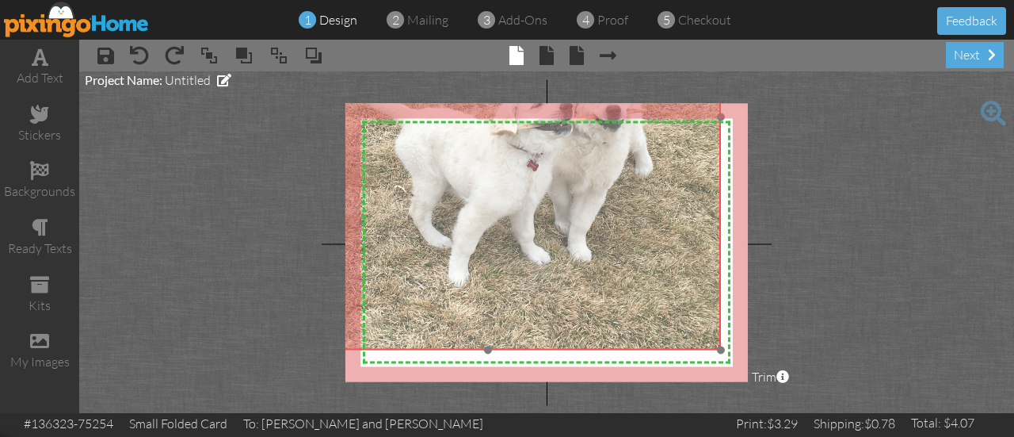
drag, startPoint x: 644, startPoint y: 327, endPoint x: 635, endPoint y: 300, distance: 28.3
click at [635, 300] on img at bounding box center [488, 117] width 466 height 466
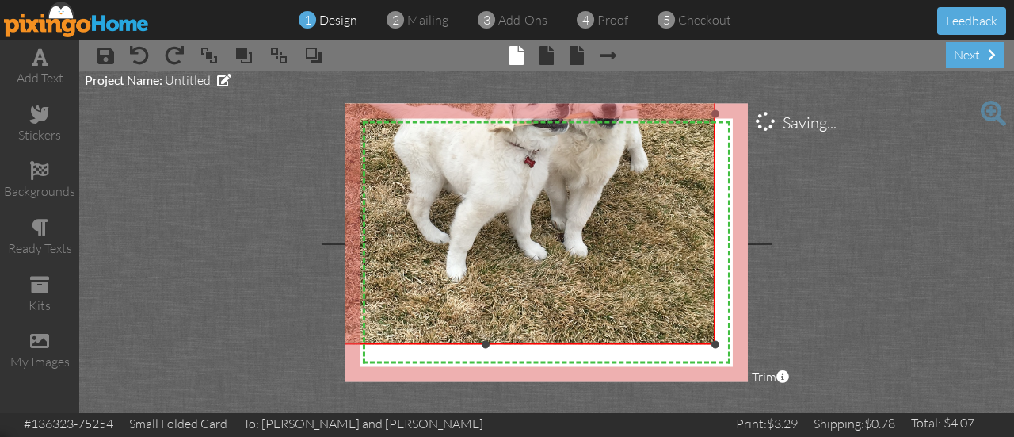
click at [713, 345] on div at bounding box center [715, 344] width 8 height 8
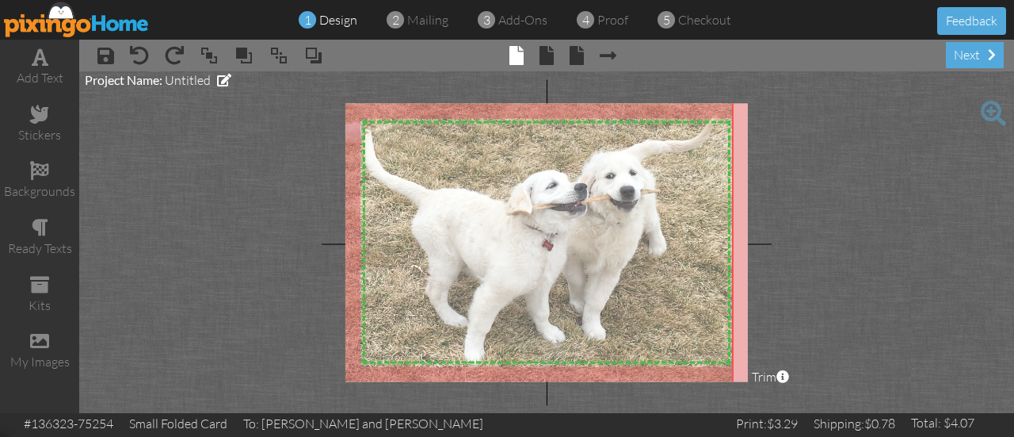
drag, startPoint x: 672, startPoint y: 300, endPoint x: 690, endPoint y: 383, distance: 85.2
click at [690, 383] on project-studio-wrapper "X X X X X X X X X X X X X X X X X X X X X X X X X X X X X X X X X X X X X X X X…" at bounding box center [546, 241] width 935 height 341
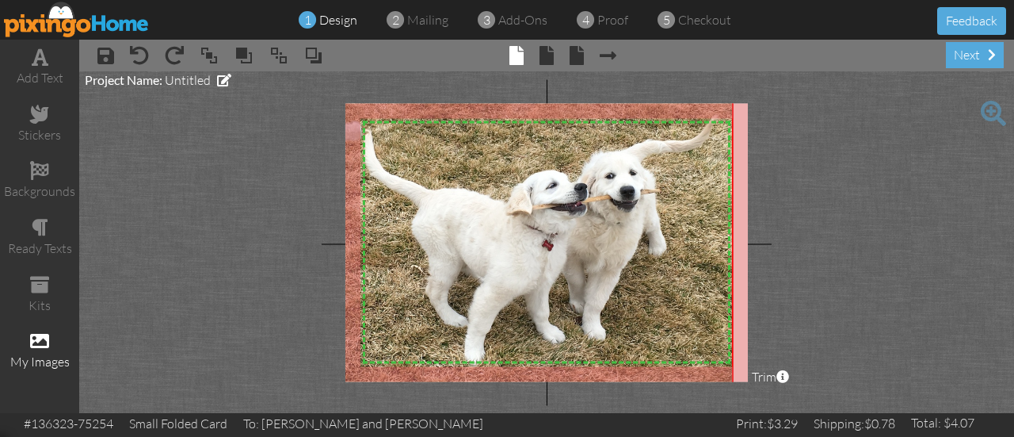
click at [39, 353] on div "my images" at bounding box center [39, 362] width 79 height 18
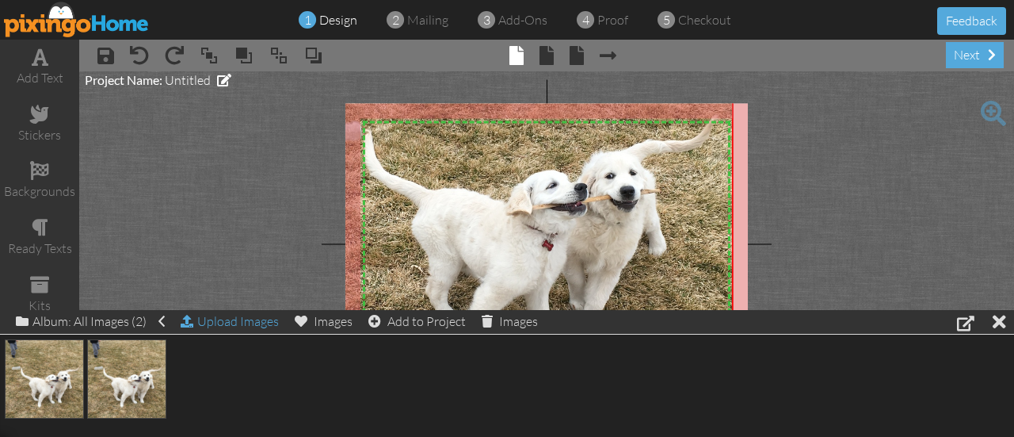
click at [209, 322] on div "Upload Images" at bounding box center [230, 321] width 98 height 23
click at [792, 379] on div at bounding box center [507, 378] width 1014 height 89
click at [232, 330] on div "Upload Images" at bounding box center [230, 321] width 98 height 23
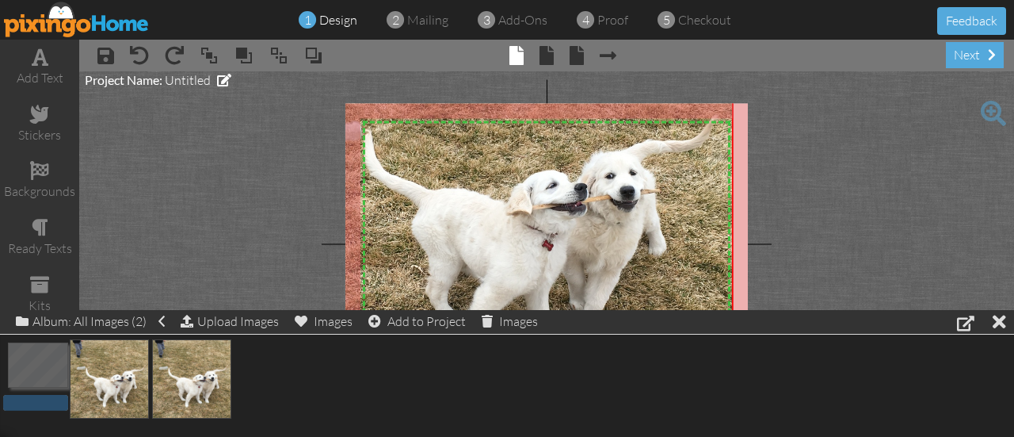
click at [412, 372] on div "2.95 MB" at bounding box center [507, 378] width 1014 height 89
click at [70, 364] on img at bounding box center [109, 378] width 79 height 79
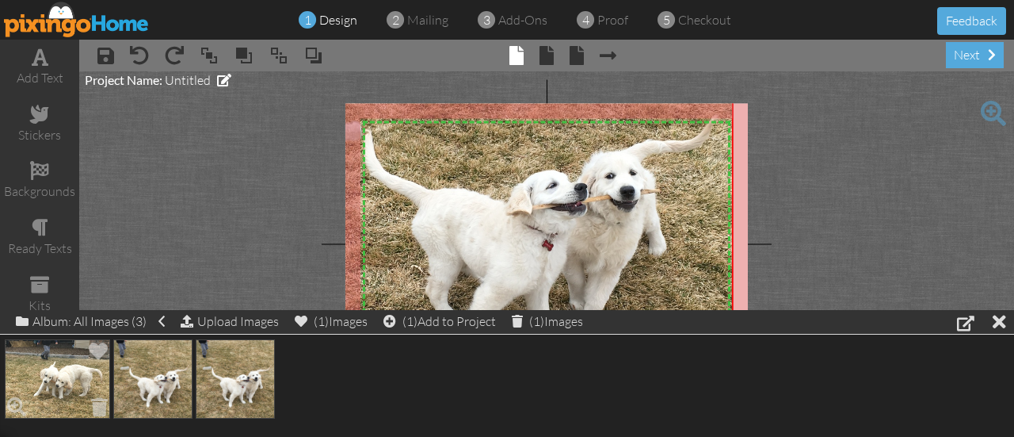
click at [67, 372] on img at bounding box center [57, 378] width 105 height 79
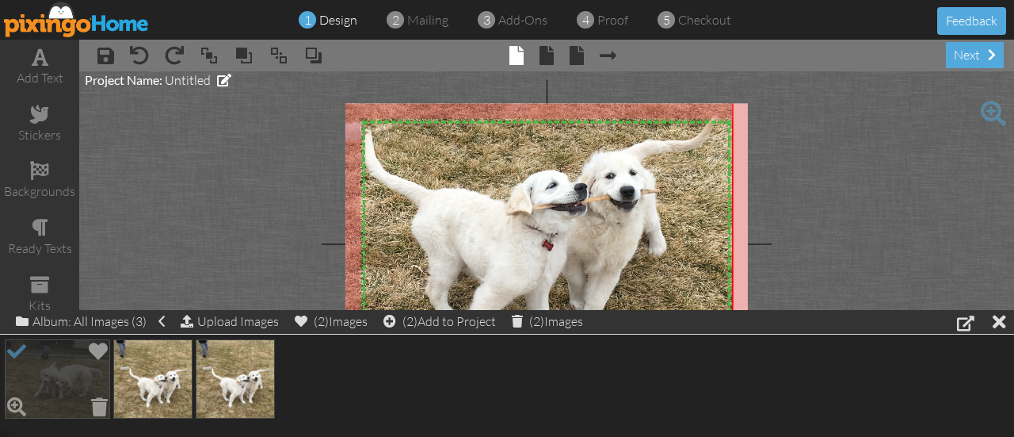
click at [67, 372] on img at bounding box center [57, 378] width 105 height 79
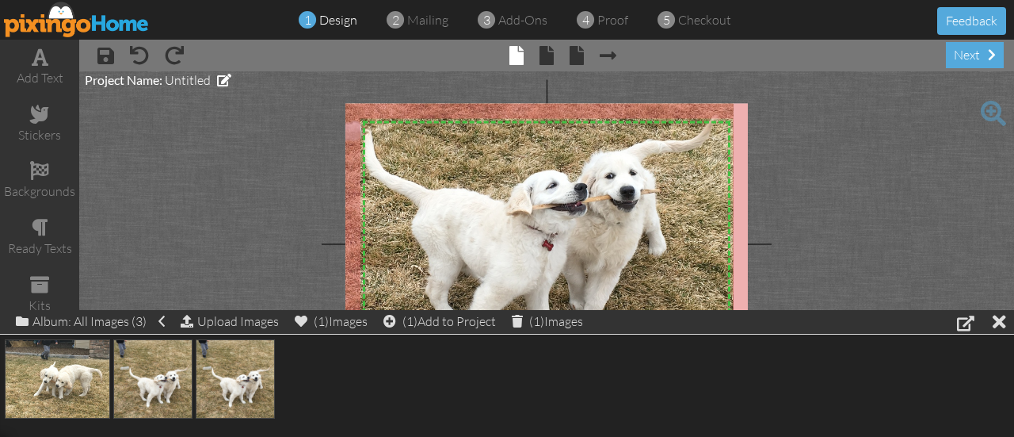
click at [156, 301] on project-studio-wrapper "X X X X X X X X X X X X X X X X X X X X X X X X X X X X X X X X X X X X X X X X…" at bounding box center [546, 241] width 935 height 341
click at [44, 384] on img at bounding box center [57, 378] width 105 height 79
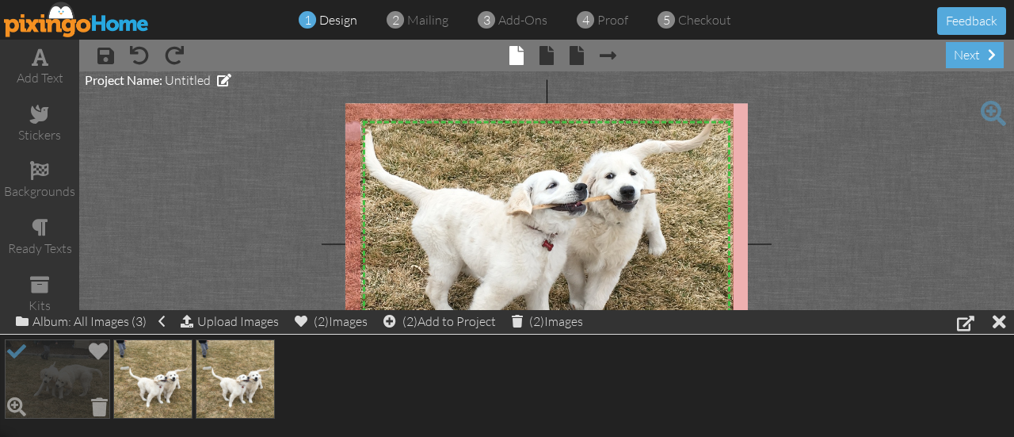
click at [44, 384] on img at bounding box center [57, 378] width 105 height 79
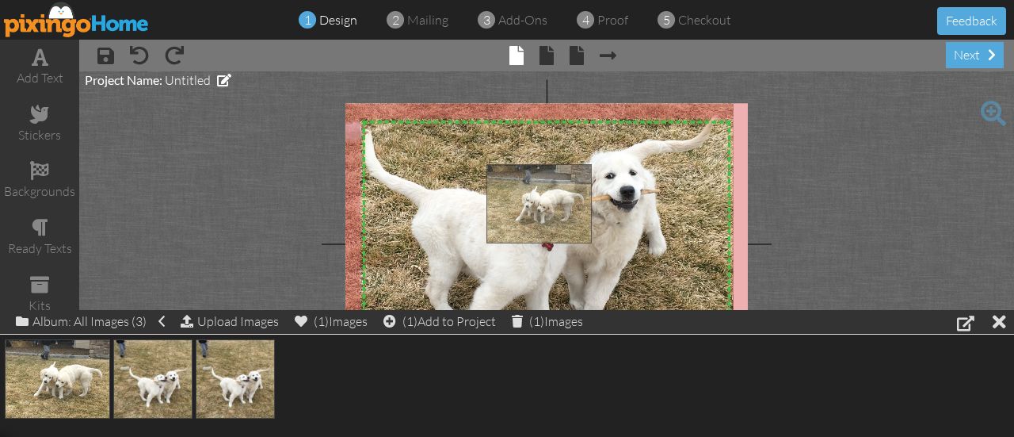
drag, startPoint x: 44, startPoint y: 384, endPoint x: 536, endPoint y: 210, distance: 521.2
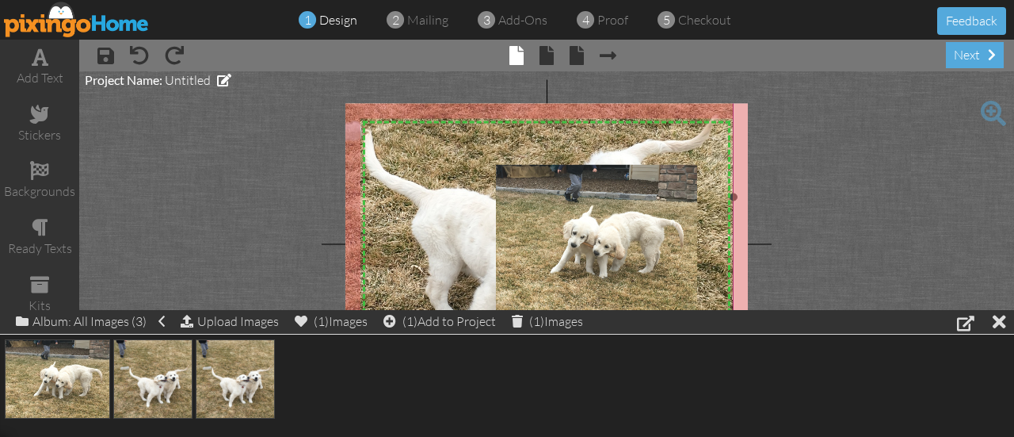
click at [482, 143] on img at bounding box center [503, 197] width 460 height 460
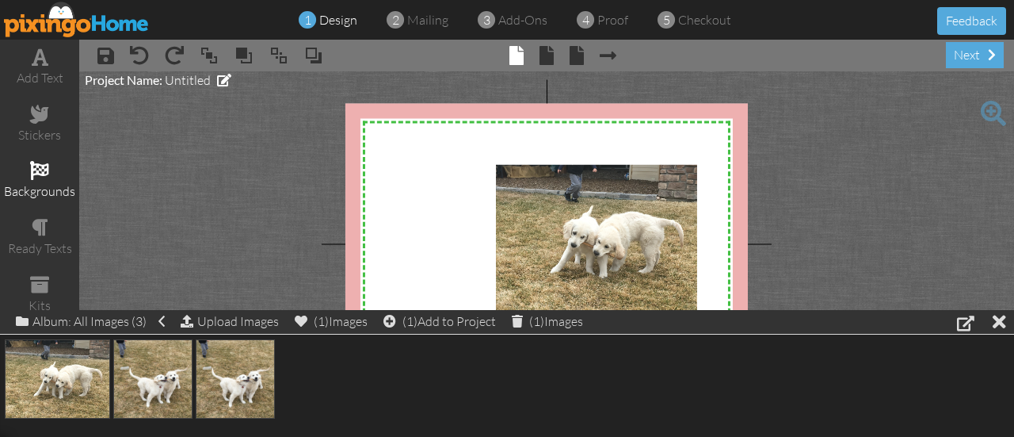
drag, startPoint x: 431, startPoint y: 151, endPoint x: 0, endPoint y: 162, distance: 431.1
click at [0, 162] on div "add text stickers backgrounds ready texts kits my images × save × undo × redo ×…" at bounding box center [507, 226] width 1014 height 373
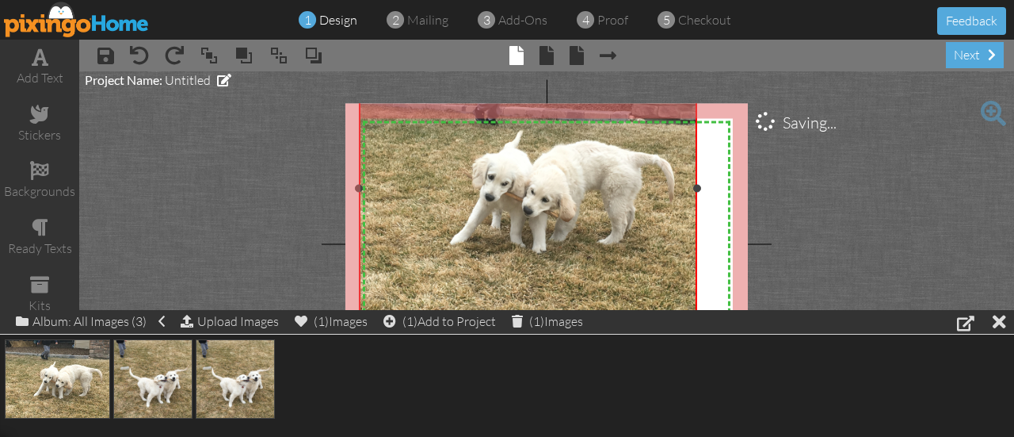
drag, startPoint x: 494, startPoint y: 166, endPoint x: 231, endPoint y: 63, distance: 282.5
click at [231, 63] on div "× save × undo × redo × bring to front × bring forward × send to back × send beh…" at bounding box center [546, 226] width 935 height 373
click at [1000, 322] on div at bounding box center [999, 321] width 13 height 23
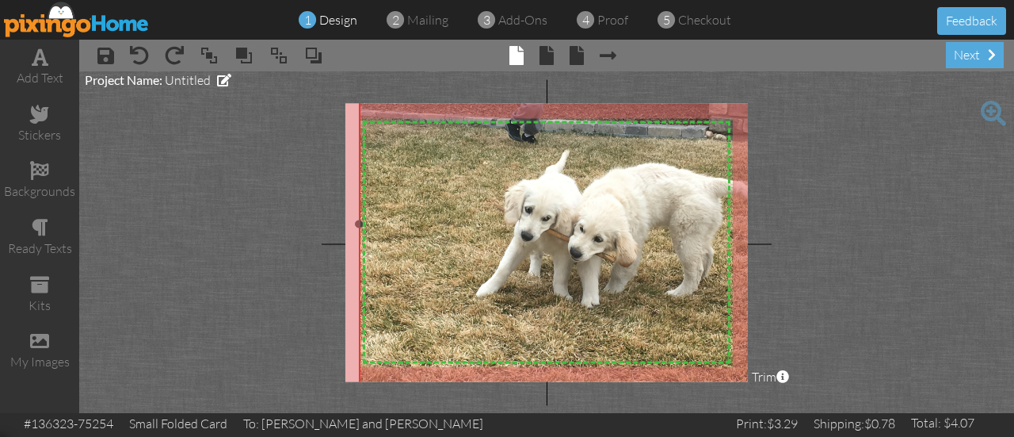
drag, startPoint x: 698, startPoint y: 316, endPoint x: 783, endPoint y: 388, distance: 111.3
click at [783, 388] on project-studio-wrapper "X X X X X X X X X X X X X X X X X X X X X X X X X X X X X X X X X X X X X X X X…" at bounding box center [546, 241] width 935 height 341
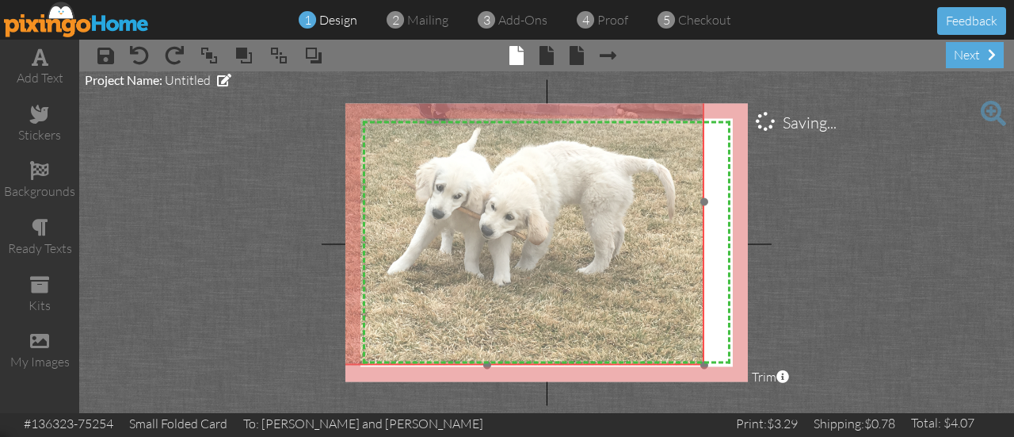
drag, startPoint x: 600, startPoint y: 295, endPoint x: 511, endPoint y: 273, distance: 91.5
click at [511, 273] on img at bounding box center [487, 202] width 435 height 326
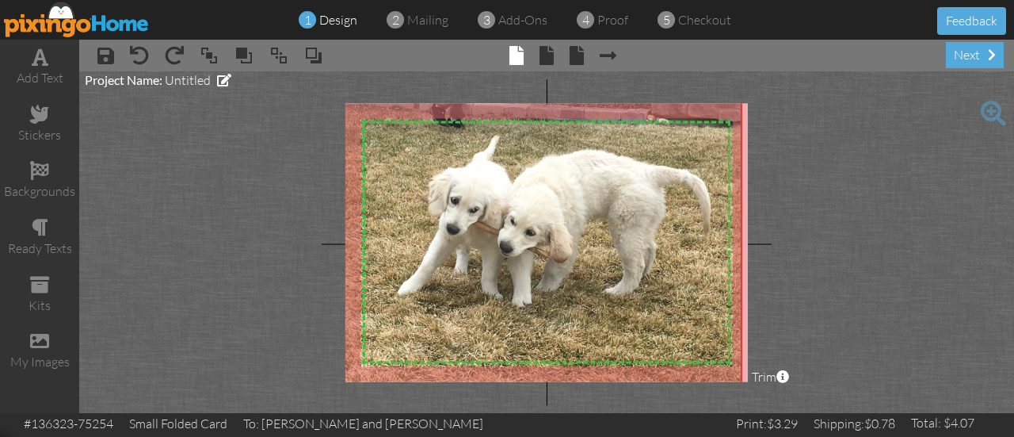
drag, startPoint x: 707, startPoint y: 365, endPoint x: 796, endPoint y: 394, distance: 94.0
click at [796, 394] on project-studio-wrapper "X X X X X X X X X X X X X X X X X X X X X X X X X X X X X X X X X X X X X X X X…" at bounding box center [546, 241] width 935 height 341
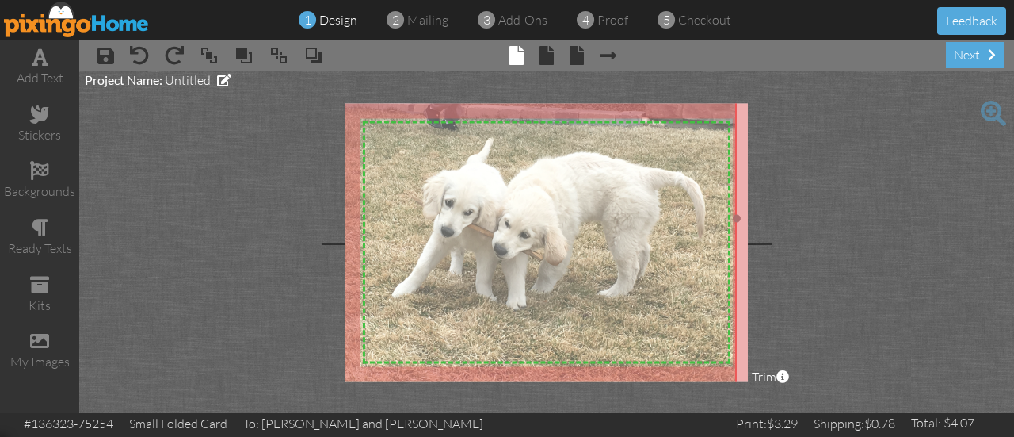
click at [600, 277] on img at bounding box center [501, 218] width 473 height 355
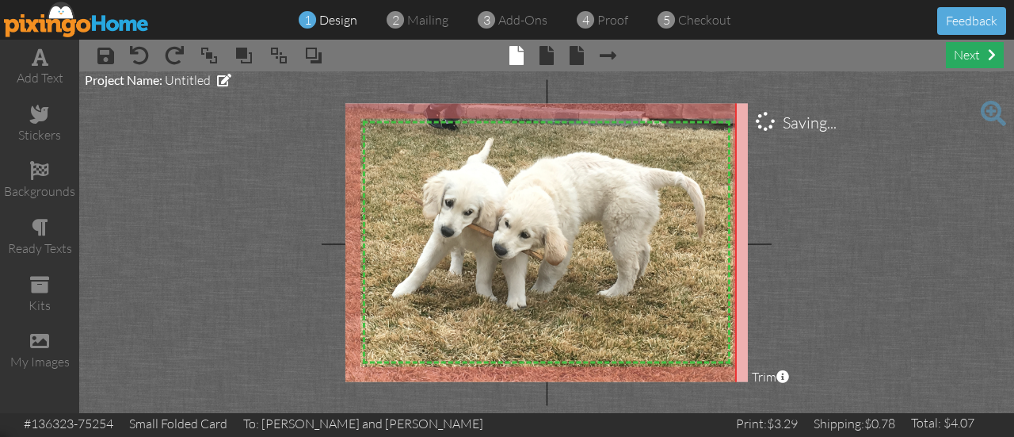
click at [959, 55] on div "next" at bounding box center [975, 55] width 58 height 26
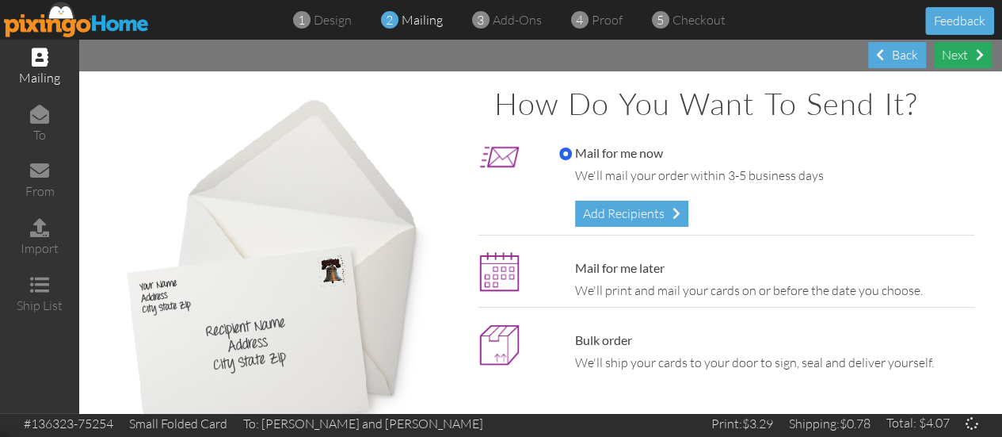
click at [955, 58] on div "Next" at bounding box center [963, 55] width 58 height 26
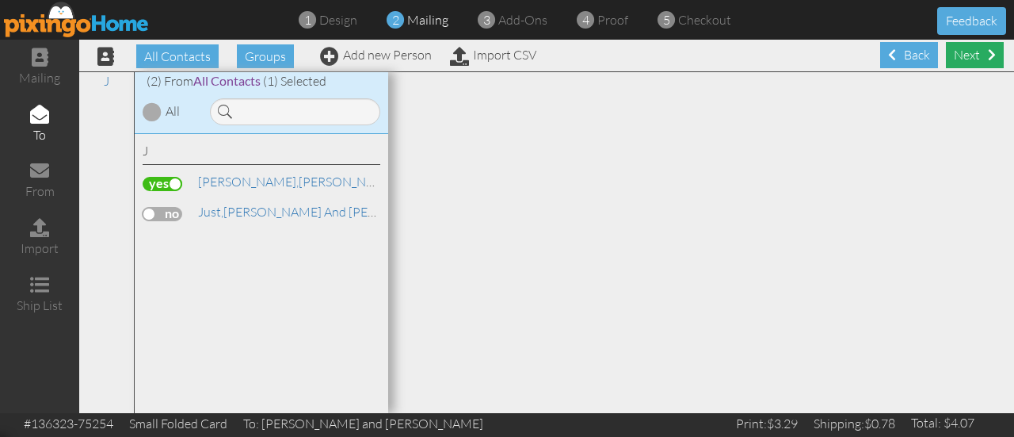
click at [954, 58] on div "Next" at bounding box center [975, 55] width 58 height 26
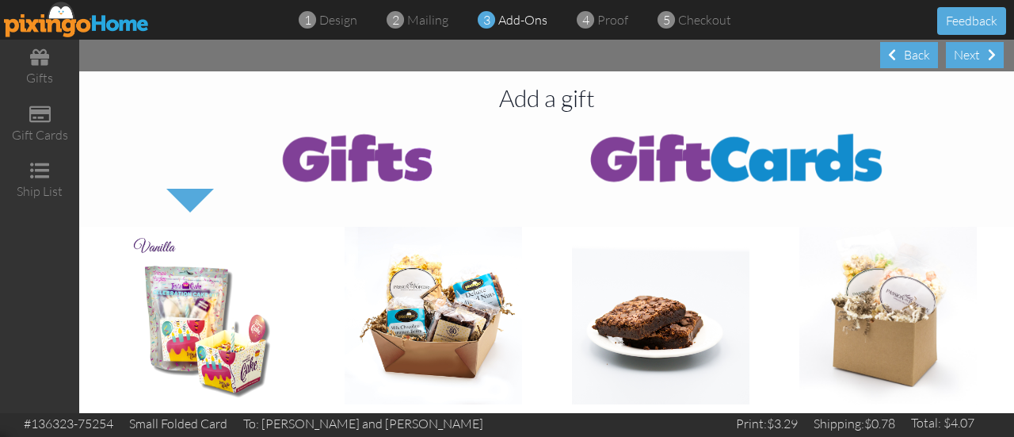
click at [954, 58] on div "Next" at bounding box center [975, 55] width 58 height 26
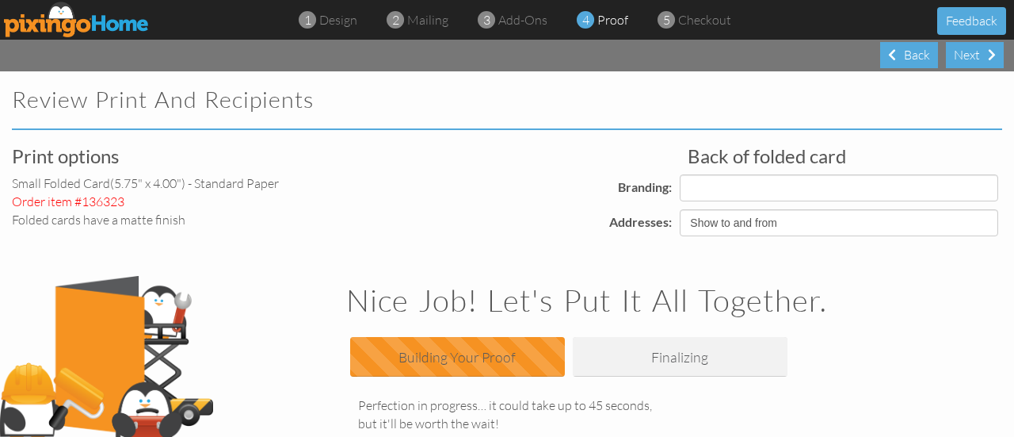
select select "object:797"
select select "object:806"
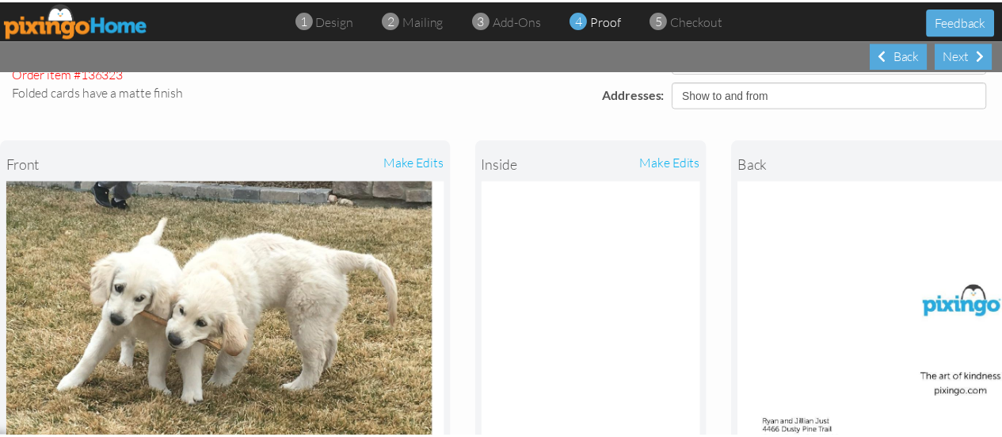
scroll to position [128, 0]
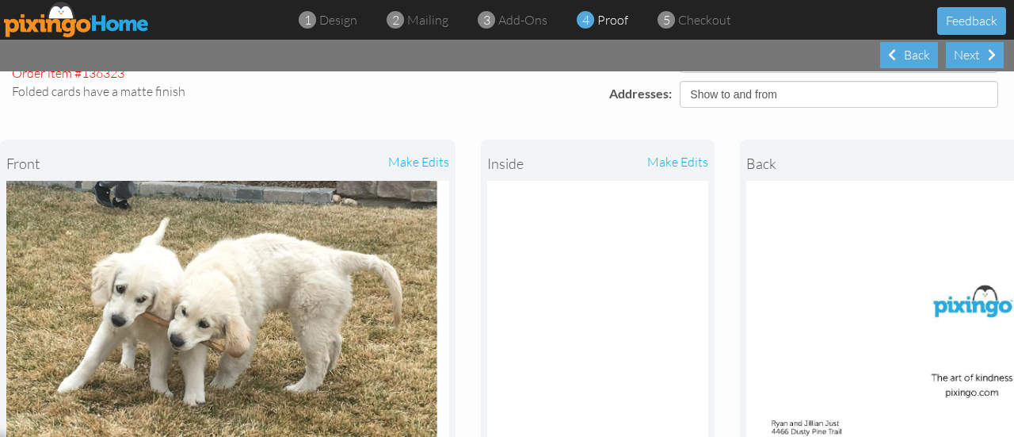
click at [669, 162] on div "make edits" at bounding box center [652, 163] width 111 height 35
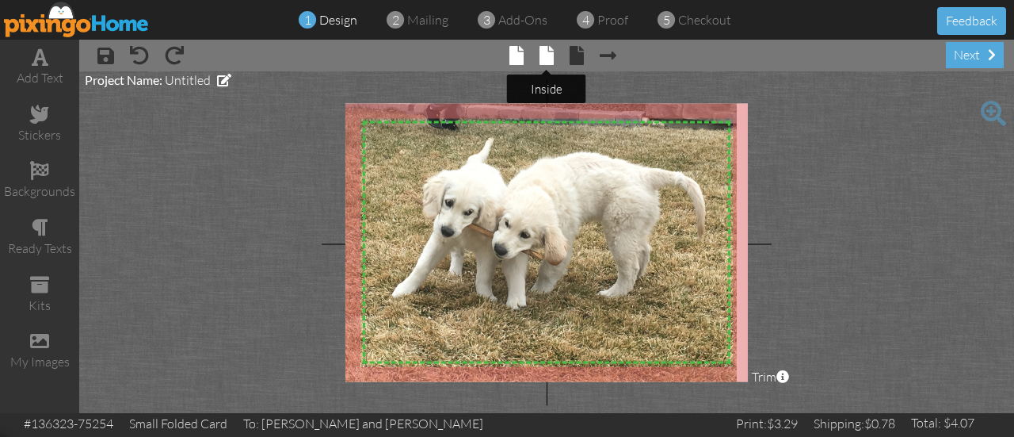
click at [548, 55] on span at bounding box center [546, 55] width 14 height 19
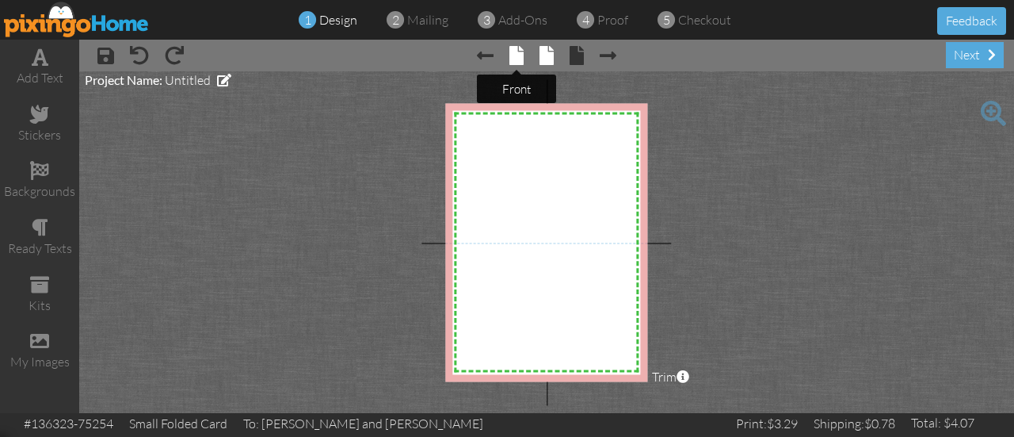
click at [511, 55] on span at bounding box center [516, 55] width 14 height 19
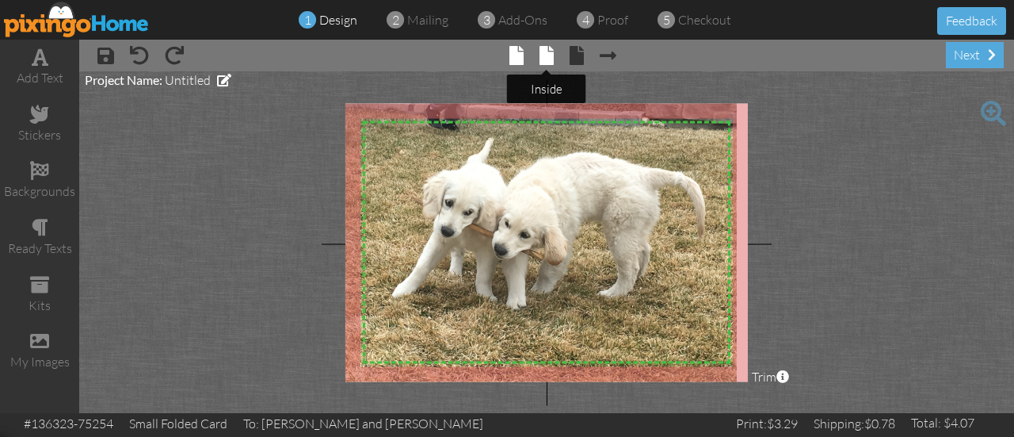
click at [546, 63] on span at bounding box center [546, 55] width 14 height 19
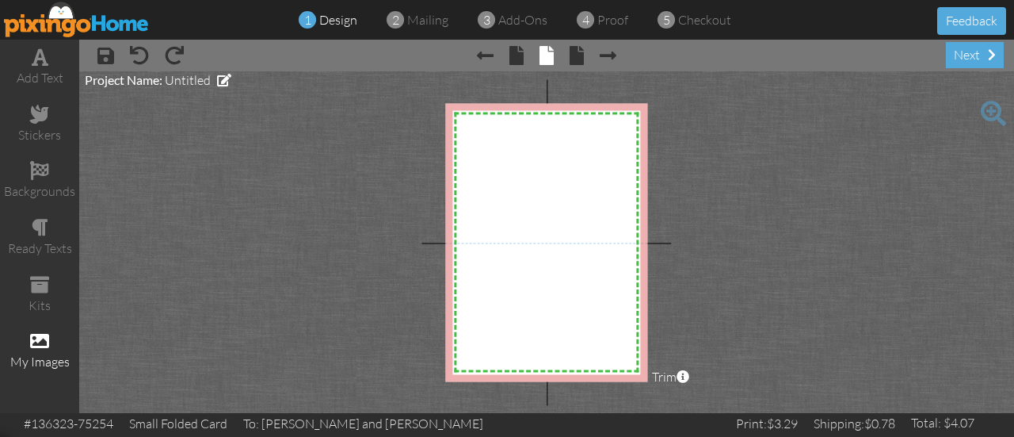
click at [37, 341] on span at bounding box center [39, 340] width 19 height 19
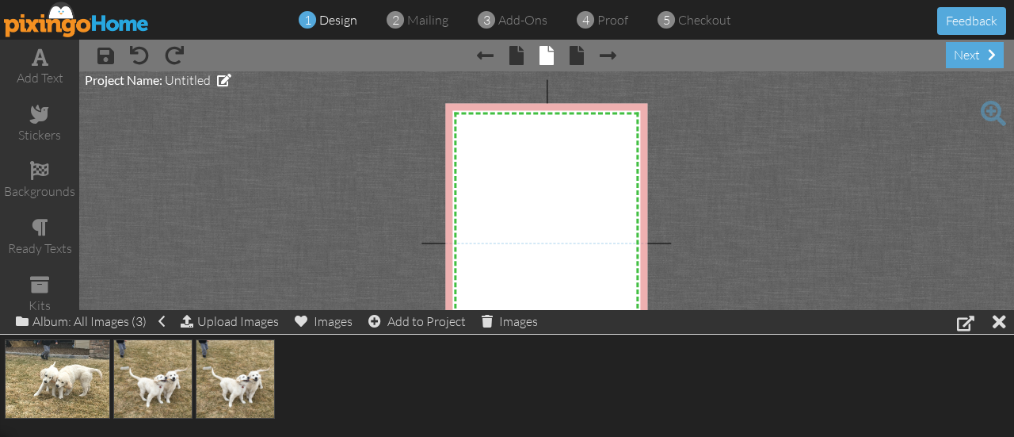
click at [806, 385] on div at bounding box center [507, 378] width 1014 height 89
click at [227, 318] on div "Upload Images" at bounding box center [230, 321] width 98 height 23
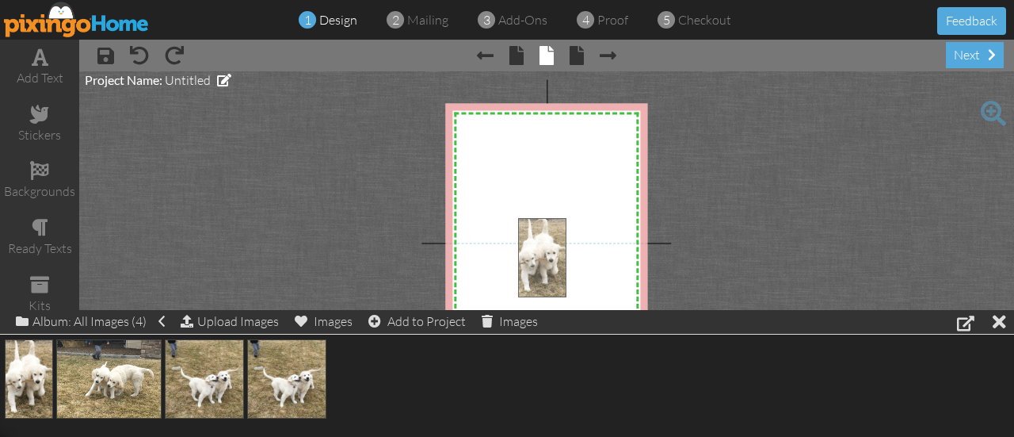
drag, startPoint x: 25, startPoint y: 387, endPoint x: 539, endPoint y: 265, distance: 528.4
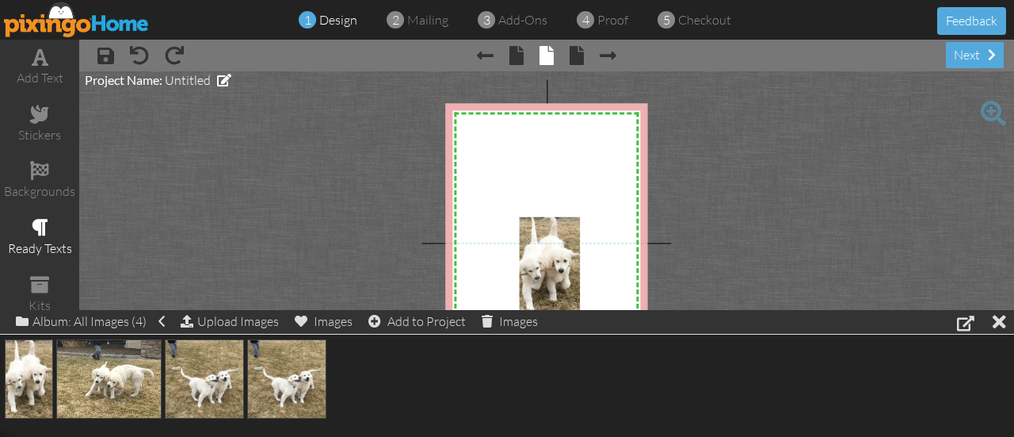
click at [51, 219] on div "ready texts" at bounding box center [39, 237] width 79 height 55
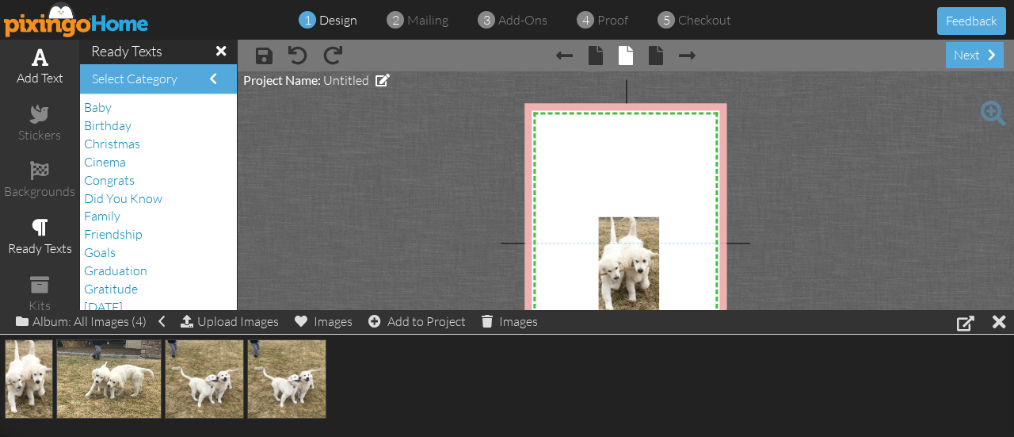
click at [33, 55] on span at bounding box center [40, 57] width 17 height 19
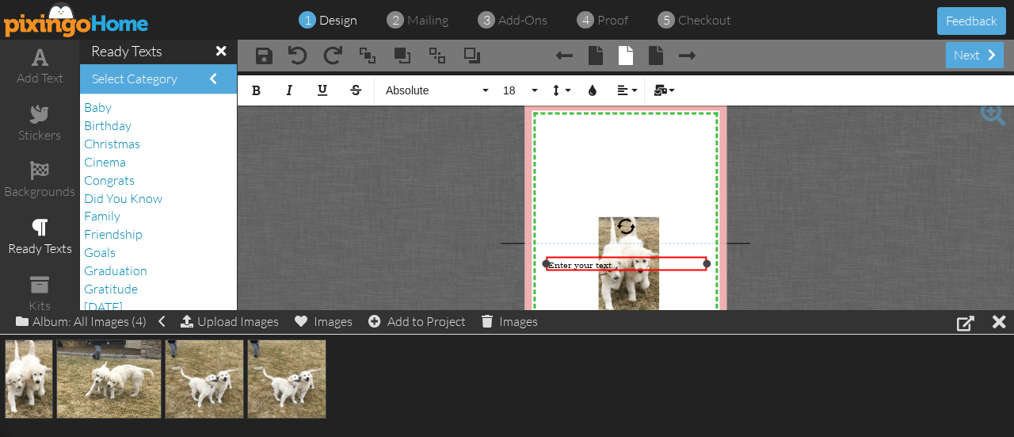
drag, startPoint x: 543, startPoint y: 262, endPoint x: 543, endPoint y: 223, distance: 38.8
click at [543, 223] on div "X X X X X X X X X X X X X X X X X X X X X X X X X X X X X X X X X X X X X X X X…" at bounding box center [625, 242] width 202 height 278
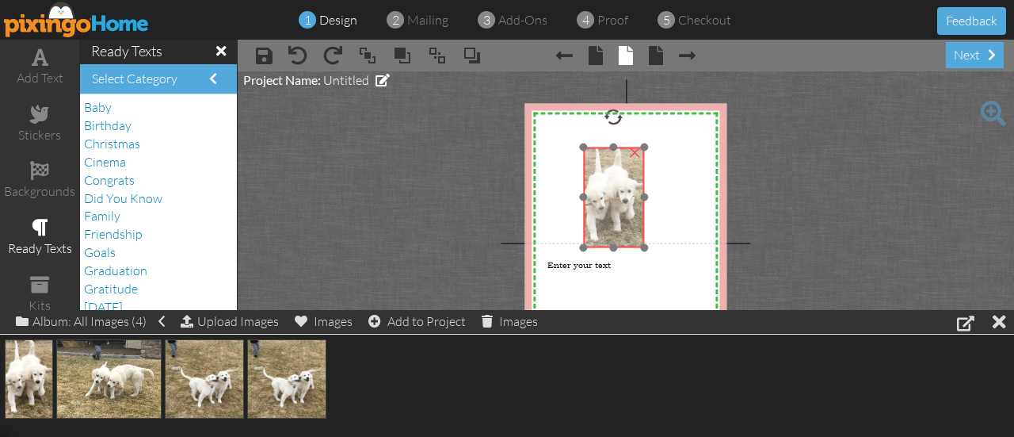
drag, startPoint x: 631, startPoint y: 238, endPoint x: 616, endPoint y: 169, distance: 71.3
click at [616, 169] on img at bounding box center [613, 197] width 61 height 101
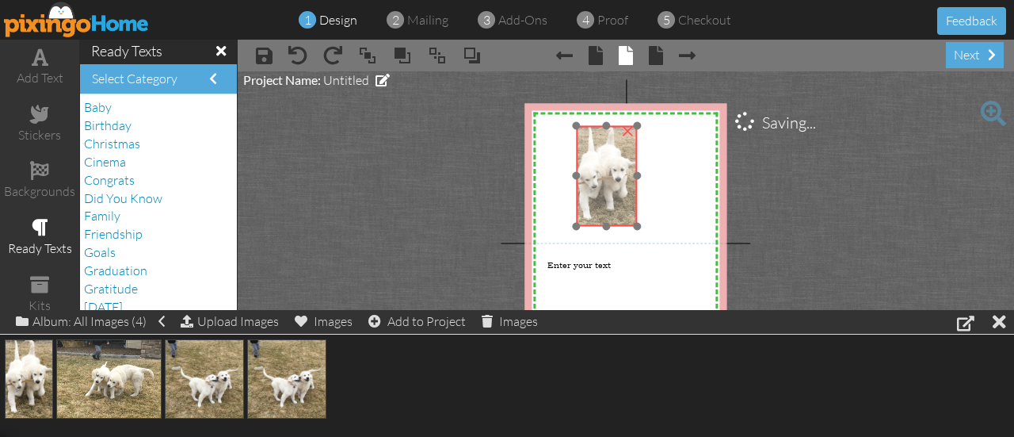
drag, startPoint x: 615, startPoint y: 200, endPoint x: 608, endPoint y: 178, distance: 22.5
click at [608, 178] on img at bounding box center [606, 175] width 61 height 101
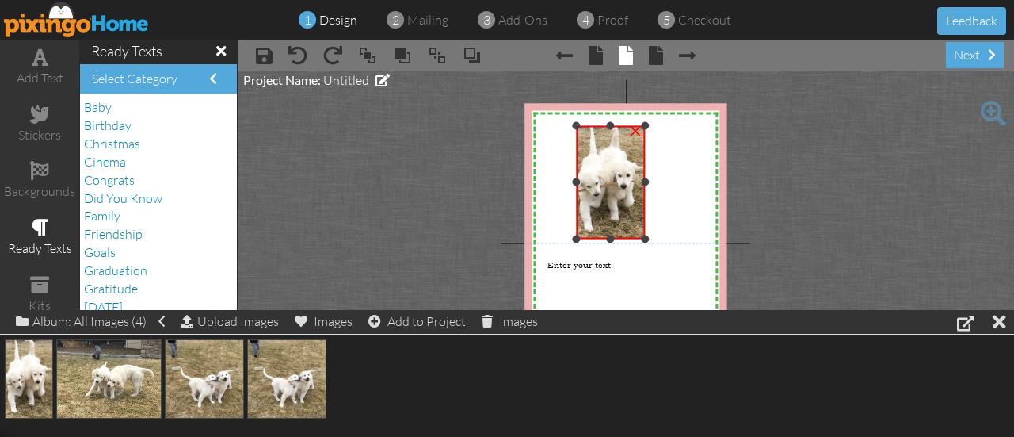
drag, startPoint x: 635, startPoint y: 223, endPoint x: 662, endPoint y: 235, distance: 29.8
click at [662, 235] on div "X X X X X X X X X X X X X X X X X X X X X X X X X X X X X X X X X X X X X X X X…" at bounding box center [625, 242] width 202 height 278
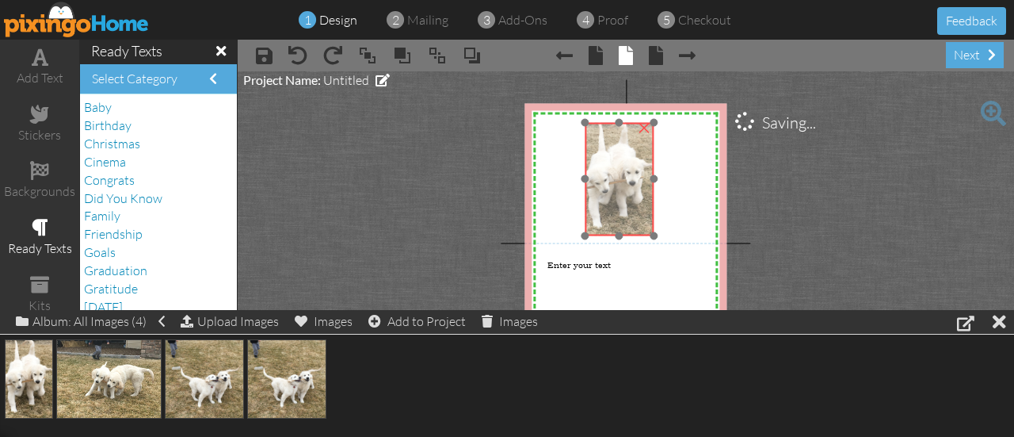
drag, startPoint x: 623, startPoint y: 203, endPoint x: 632, endPoint y: 200, distance: 9.3
click at [632, 200] on img at bounding box center [619, 179] width 69 height 114
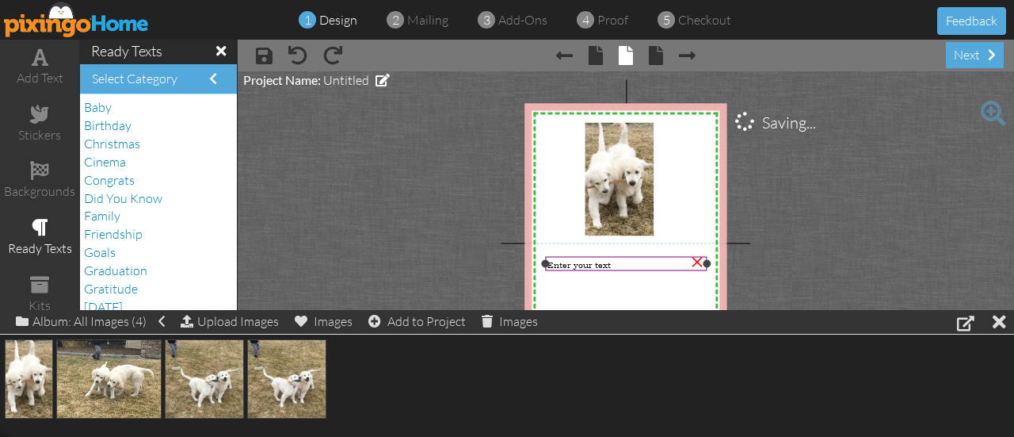
click at [593, 269] on div "Enter your text" at bounding box center [626, 264] width 162 height 17
click at [577, 266] on span "Enter your text" at bounding box center [578, 264] width 63 height 12
click at [614, 265] on div "Enter your text" at bounding box center [625, 264] width 157 height 12
click at [601, 262] on span "Enter your text" at bounding box center [578, 264] width 63 height 12
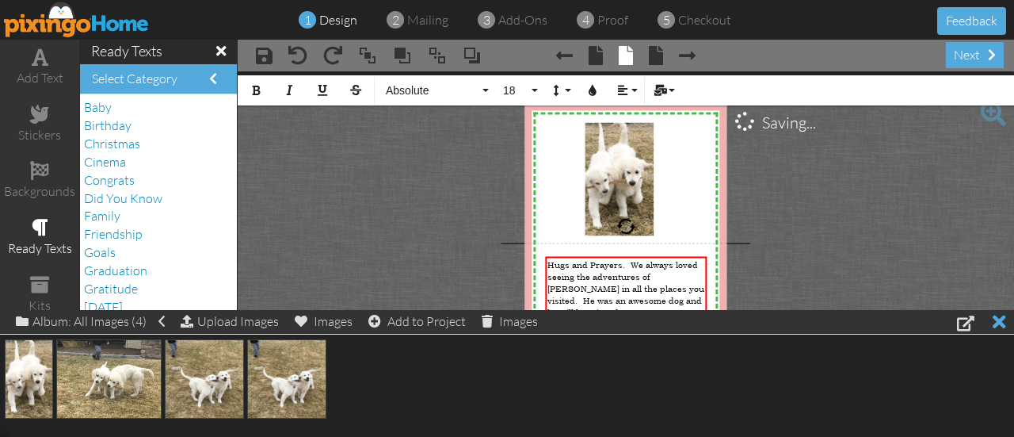
click at [1000, 318] on div at bounding box center [999, 321] width 13 height 23
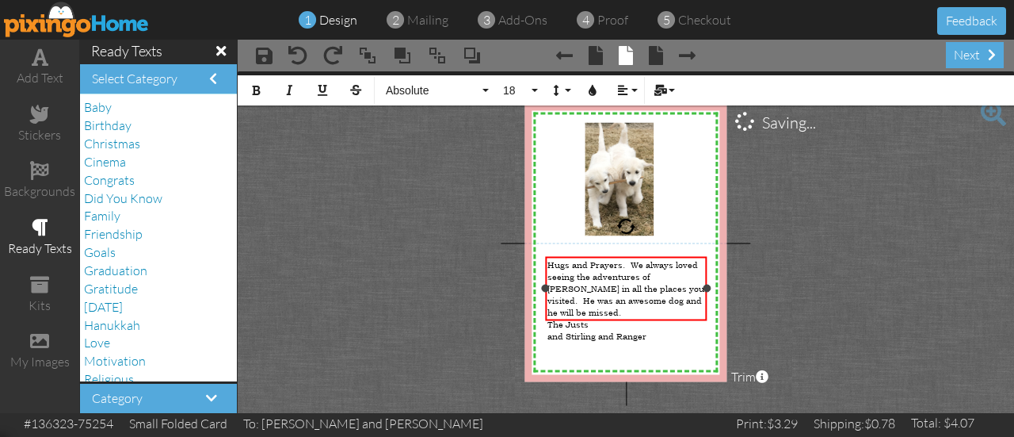
click at [550, 330] on span "and Stirling and Ranger" at bounding box center [596, 336] width 99 height 12
click at [548, 330] on span "and Stirling and Ranger" at bounding box center [596, 336] width 99 height 12
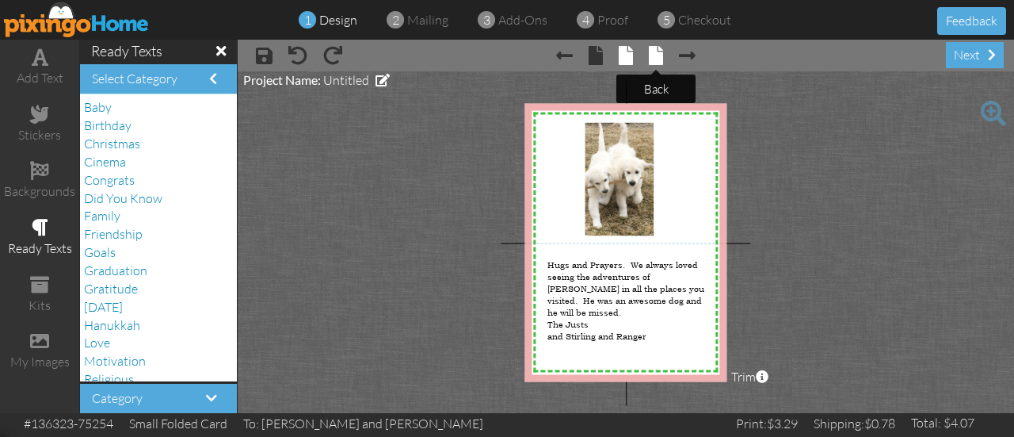
click at [651, 50] on span at bounding box center [656, 55] width 14 height 19
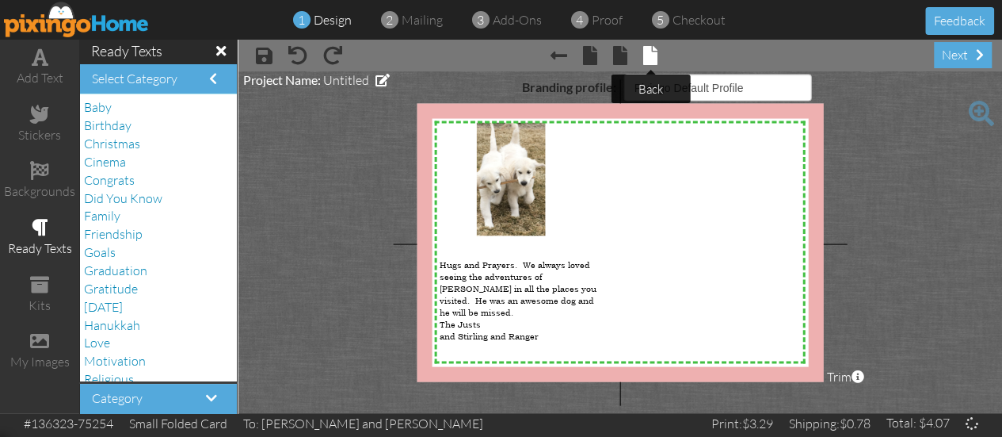
select select "object:1019"
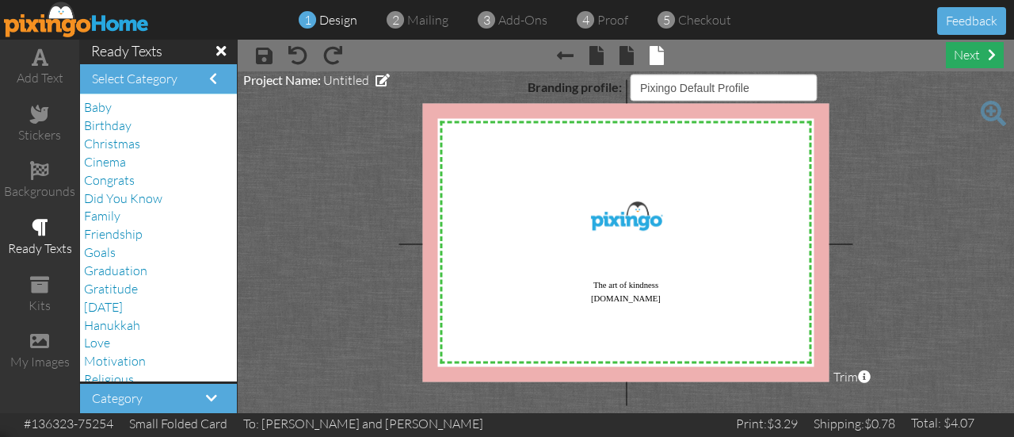
click at [966, 52] on div "next" at bounding box center [975, 55] width 58 height 26
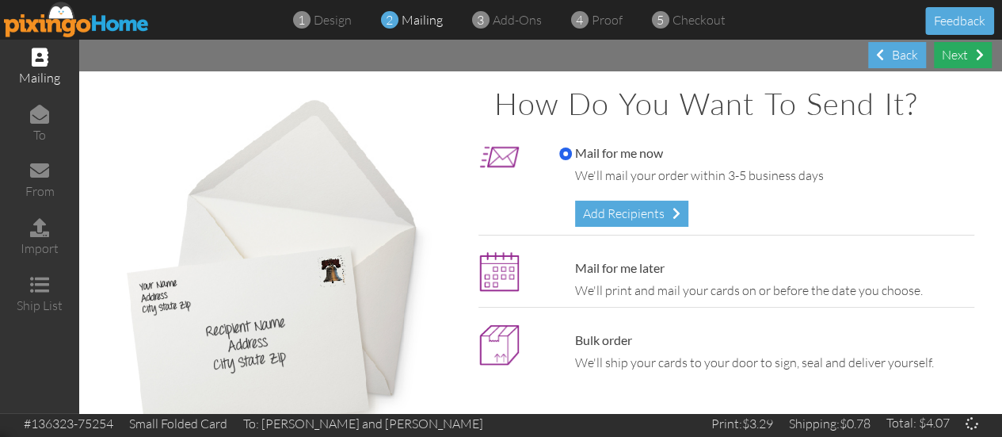
click at [966, 52] on div "Next" at bounding box center [963, 55] width 58 height 26
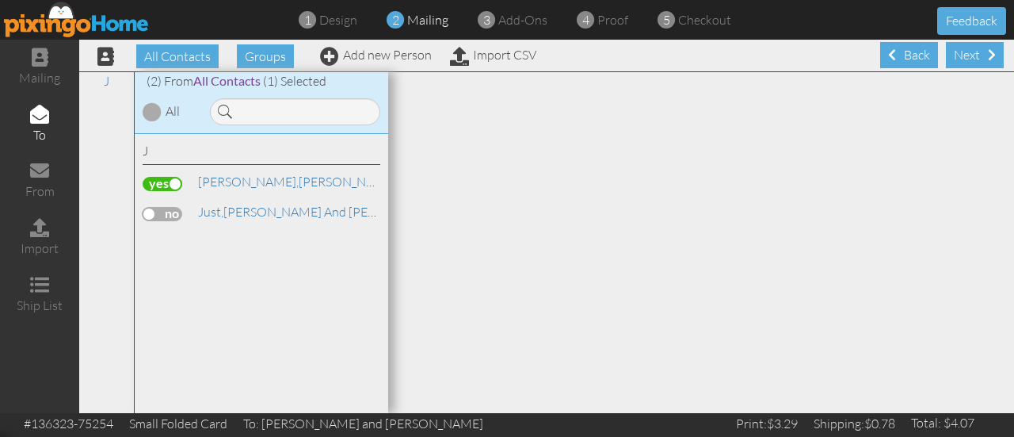
click at [966, 52] on div "Next" at bounding box center [975, 55] width 58 height 26
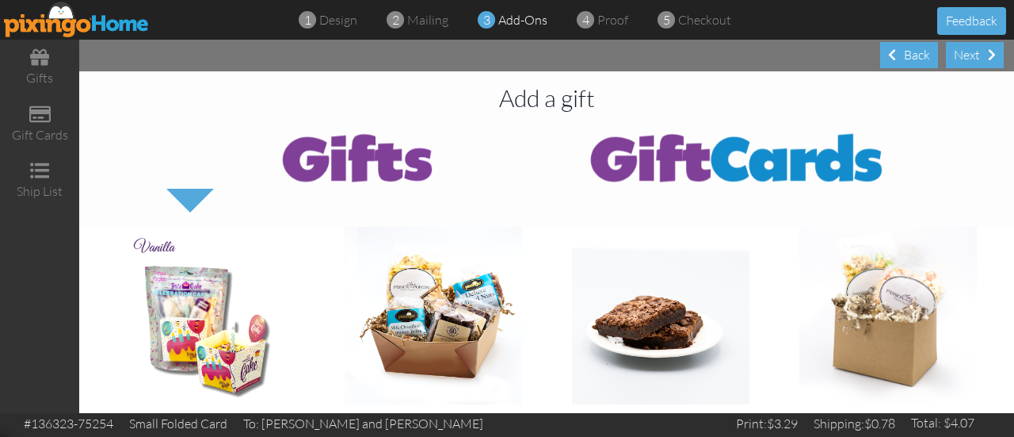
click at [966, 52] on div "Next" at bounding box center [975, 55] width 58 height 26
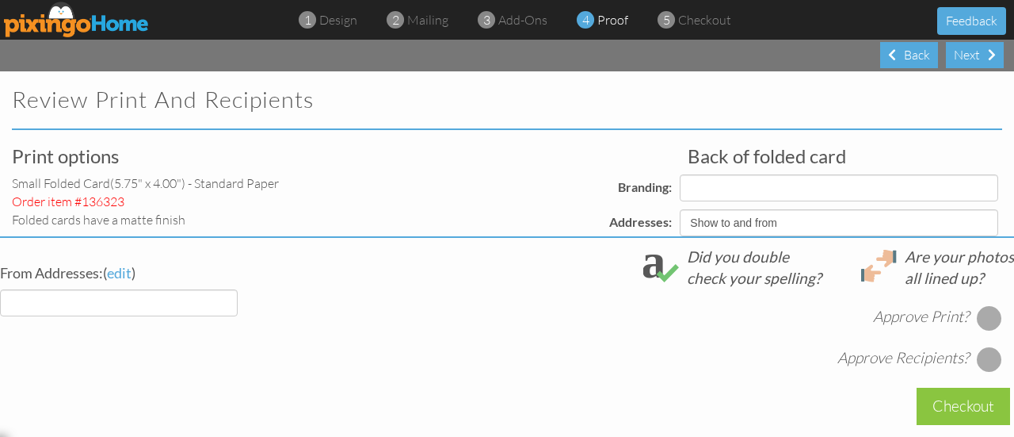
select select "object:1182"
select select "object:1180"
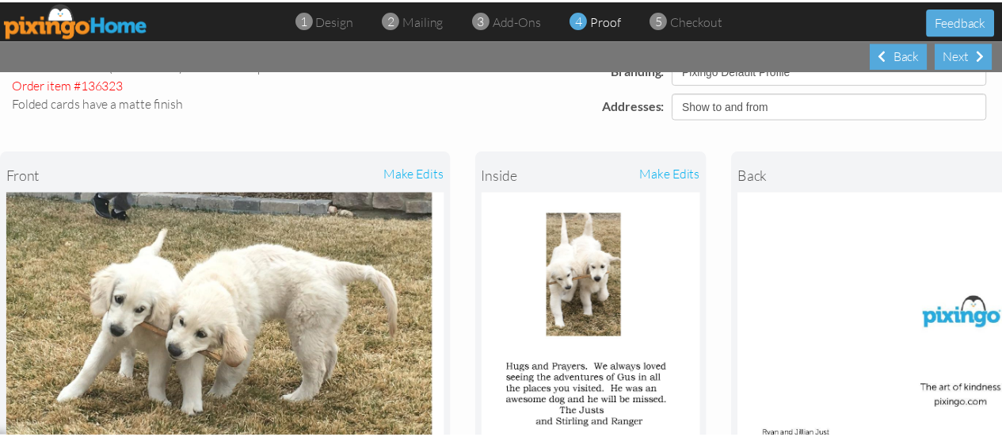
scroll to position [116, 0]
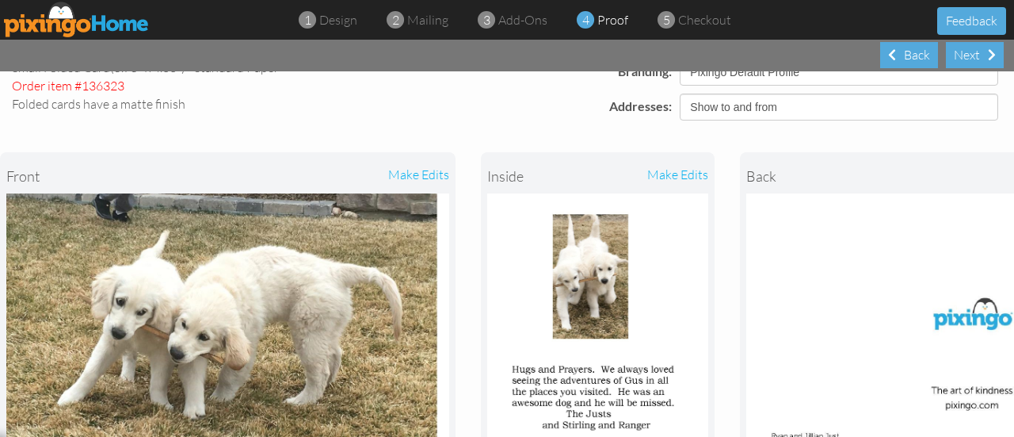
click at [676, 177] on div "make edits" at bounding box center [652, 175] width 111 height 35
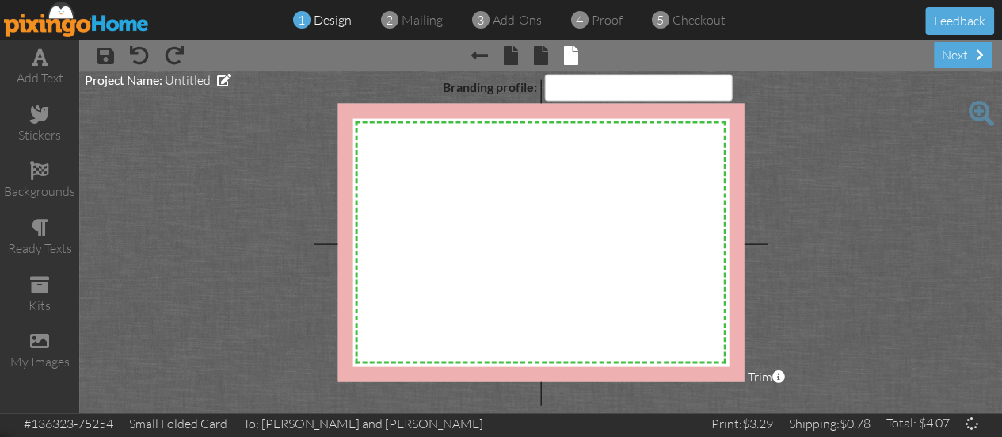
select select "object:1255"
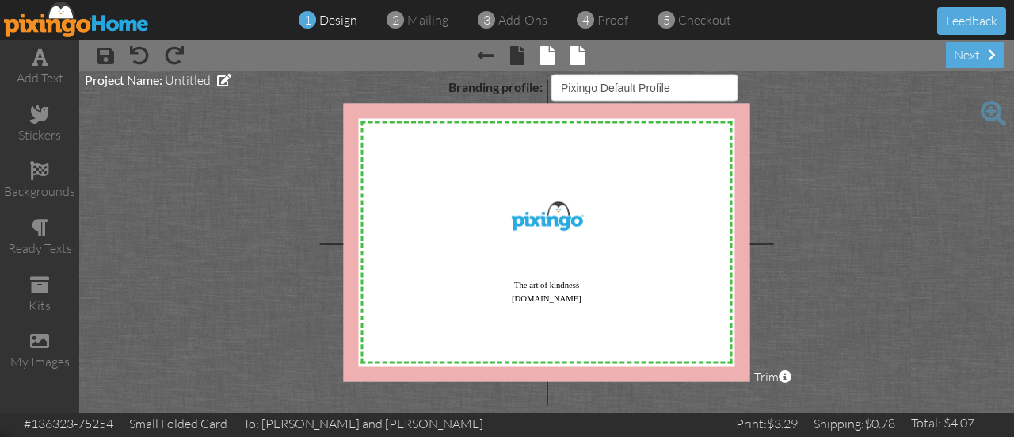
click at [552, 51] on span at bounding box center [547, 55] width 14 height 19
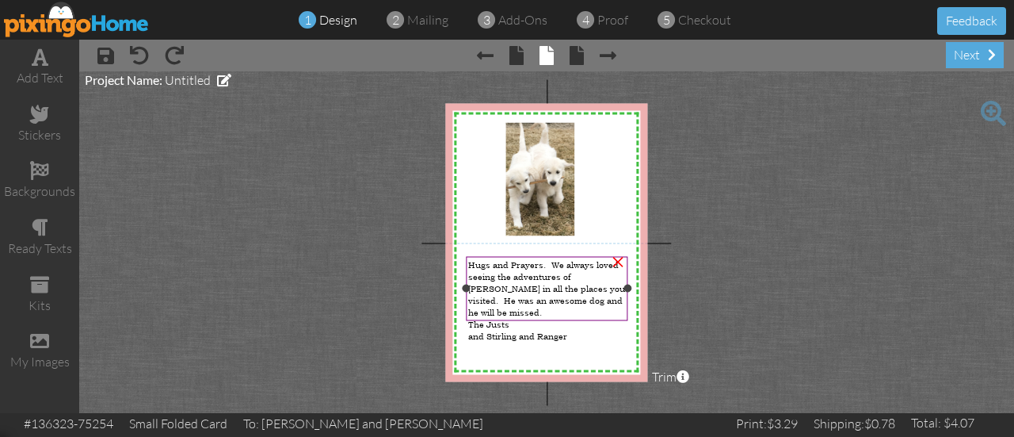
click at [475, 258] on span "Hugs and Prayers. We always loved seeing the adventures of [PERSON_NAME] in all…" at bounding box center [546, 287] width 157 height 59
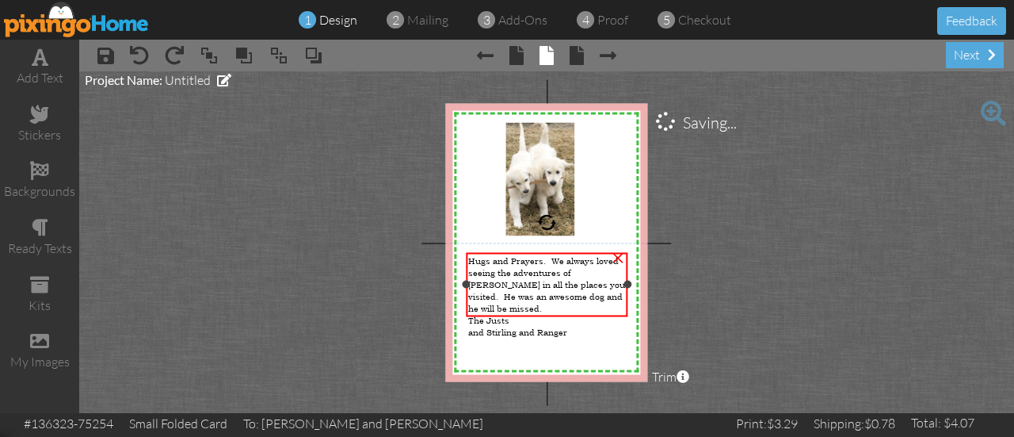
click at [469, 258] on span "Hugs and Prayers. We always loved seeing the adventures of [PERSON_NAME] in all…" at bounding box center [546, 283] width 157 height 59
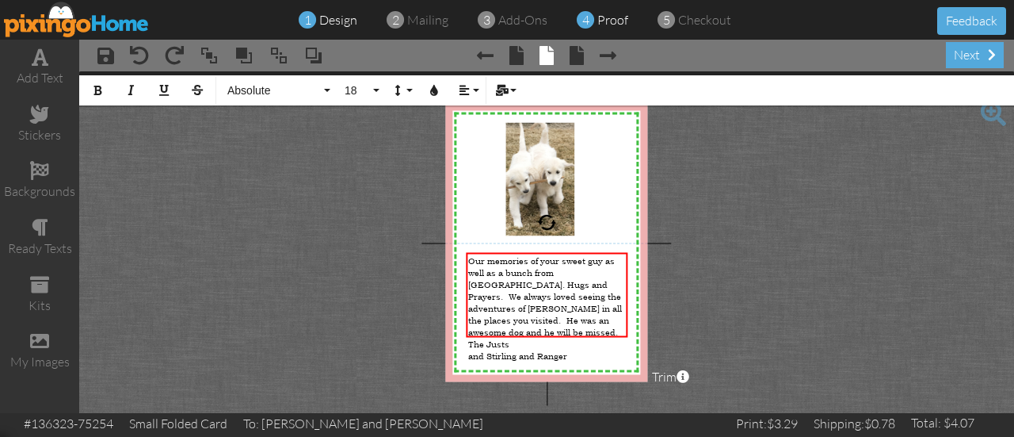
click at [611, 18] on span "proof" at bounding box center [612, 20] width 31 height 16
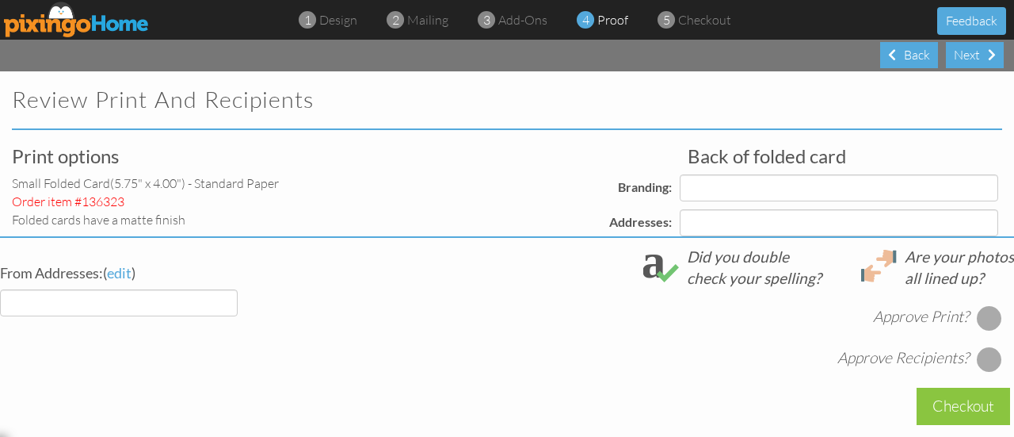
select select "object:1284"
select select "object:1289"
select select "object:1287"
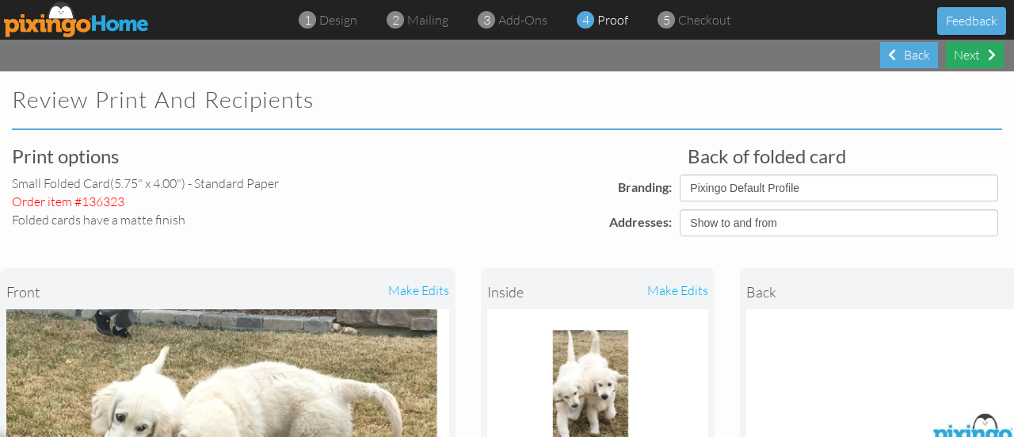
click at [970, 52] on div "Next" at bounding box center [975, 55] width 58 height 26
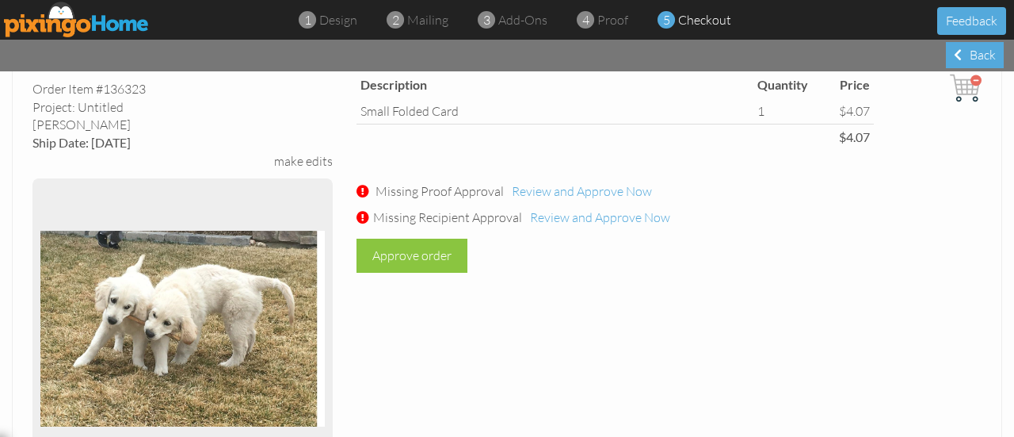
scroll to position [87, 0]
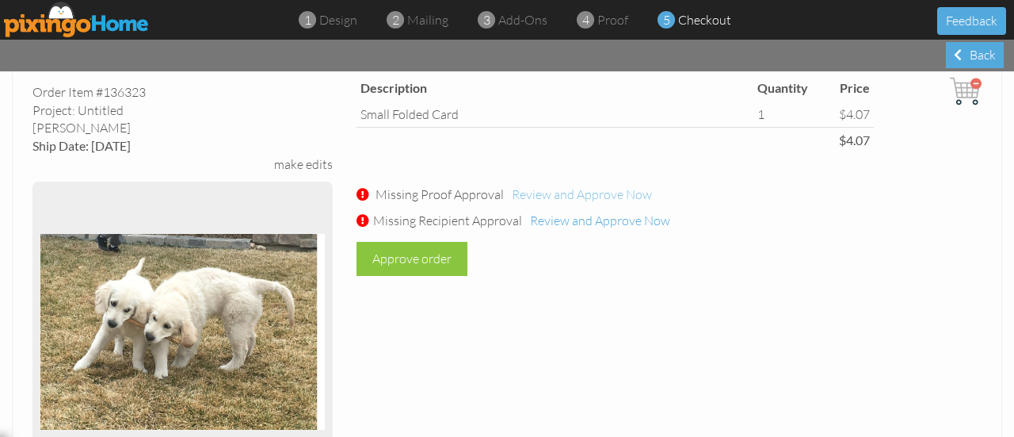
click at [624, 196] on span "Review and Approve Now" at bounding box center [582, 194] width 140 height 16
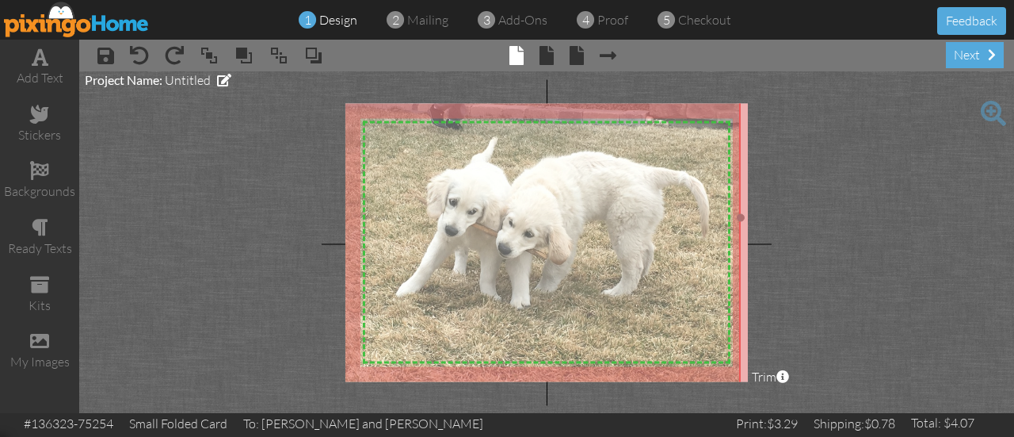
click at [566, 298] on img at bounding box center [505, 217] width 473 height 355
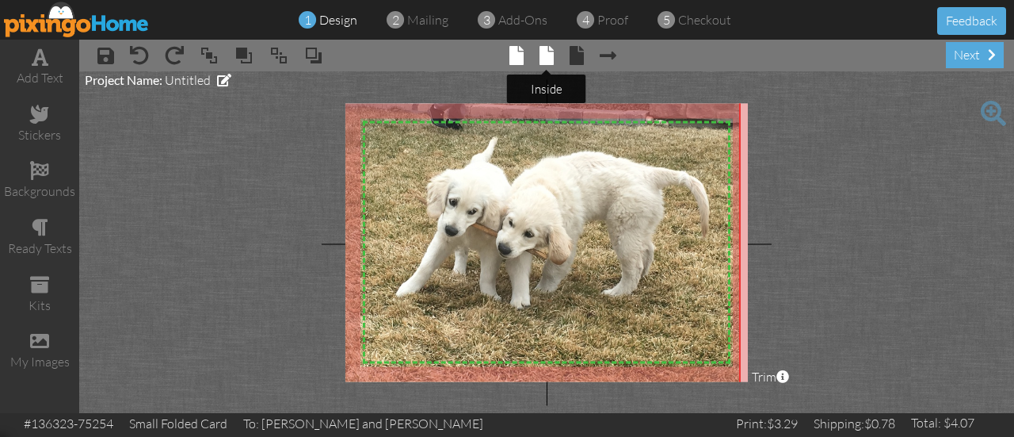
click at [545, 53] on span at bounding box center [546, 55] width 14 height 19
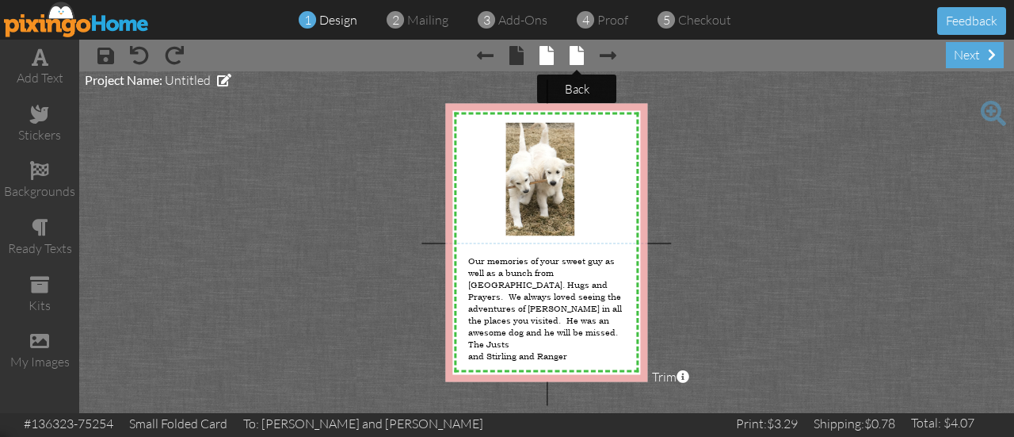
click at [574, 50] on span at bounding box center [577, 55] width 14 height 19
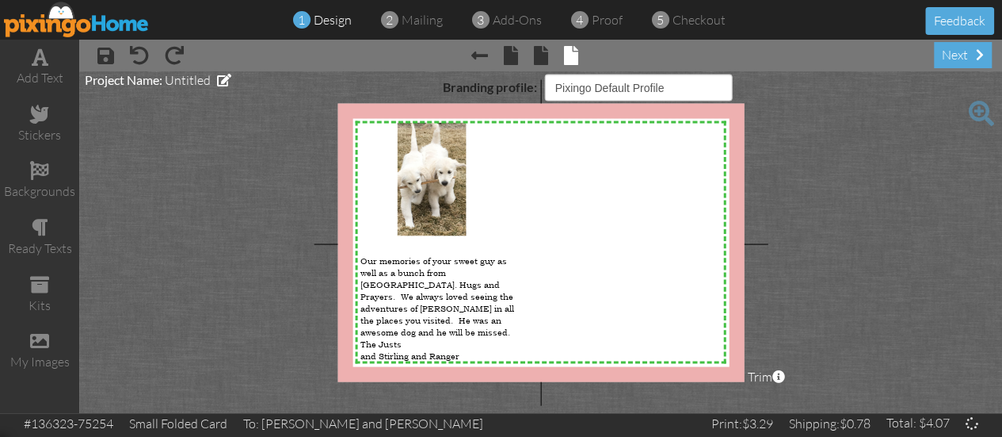
select select "object:1434"
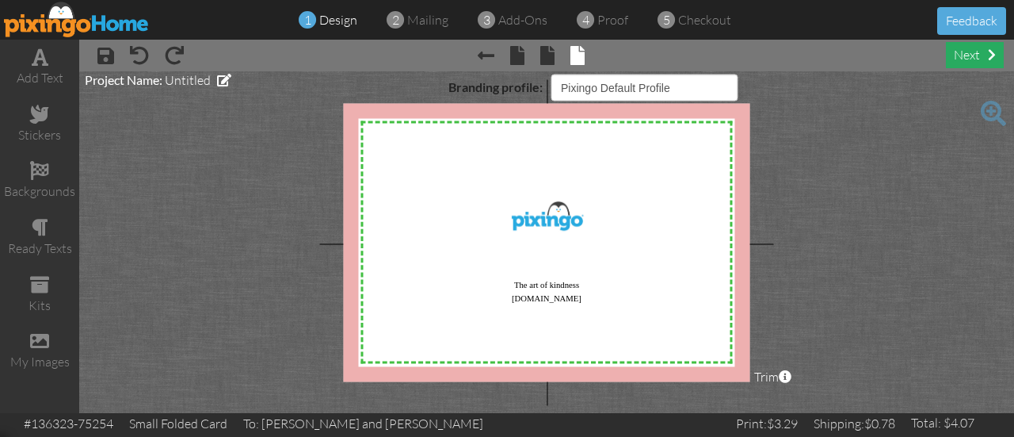
click at [963, 58] on div "next" at bounding box center [975, 55] width 58 height 26
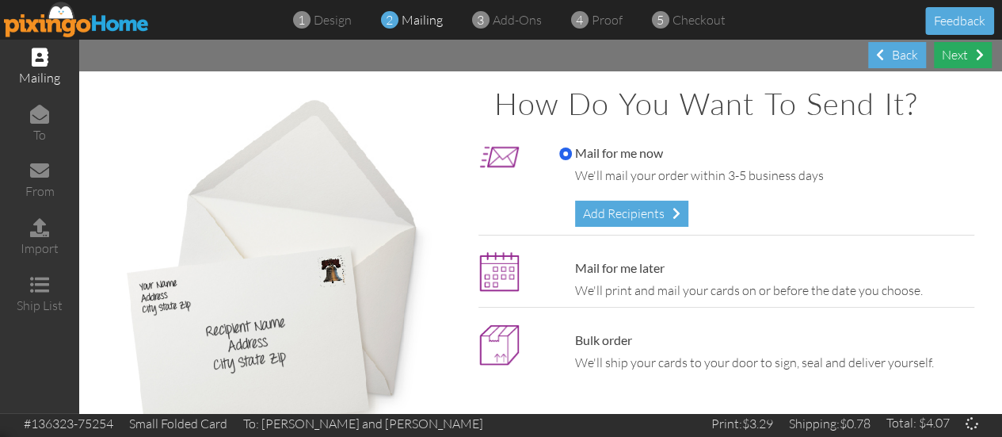
click at [963, 58] on div "Next" at bounding box center [963, 55] width 58 height 26
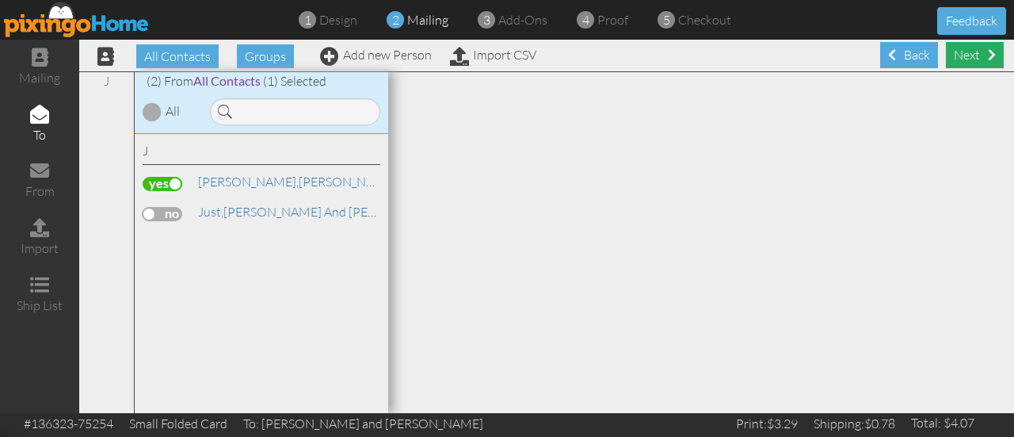
click at [952, 55] on div "Next" at bounding box center [975, 55] width 58 height 26
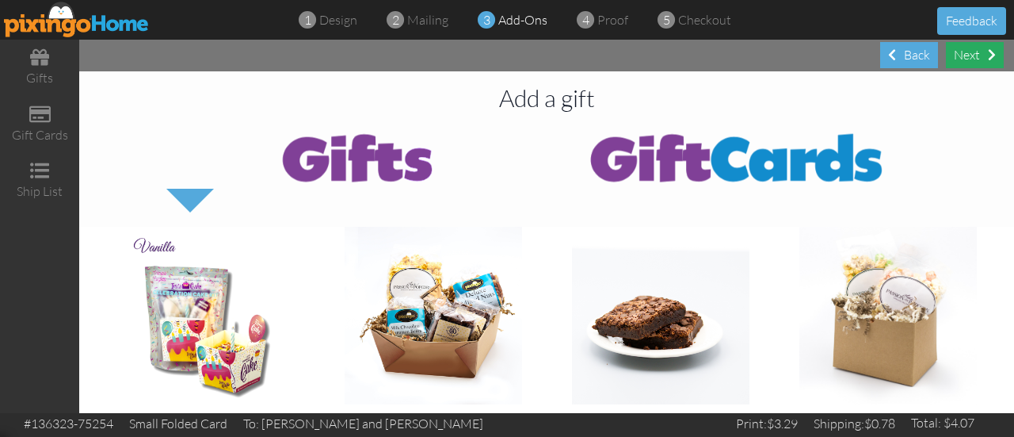
click at [970, 55] on div "Next" at bounding box center [975, 55] width 58 height 26
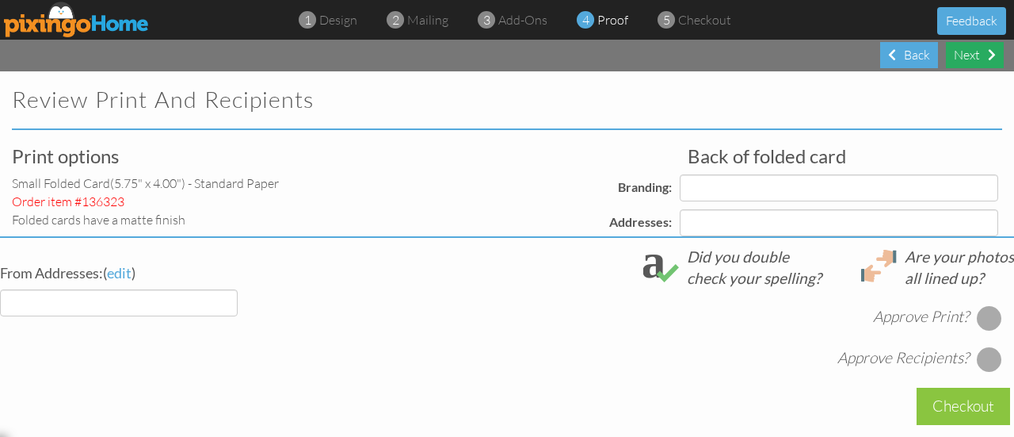
select select "object:1592"
select select "object:1597"
select select "object:1595"
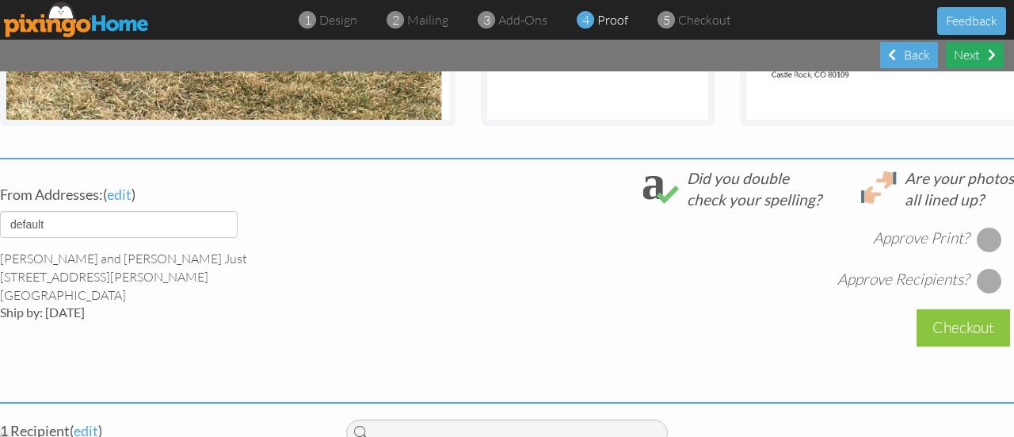
scroll to position [495, 0]
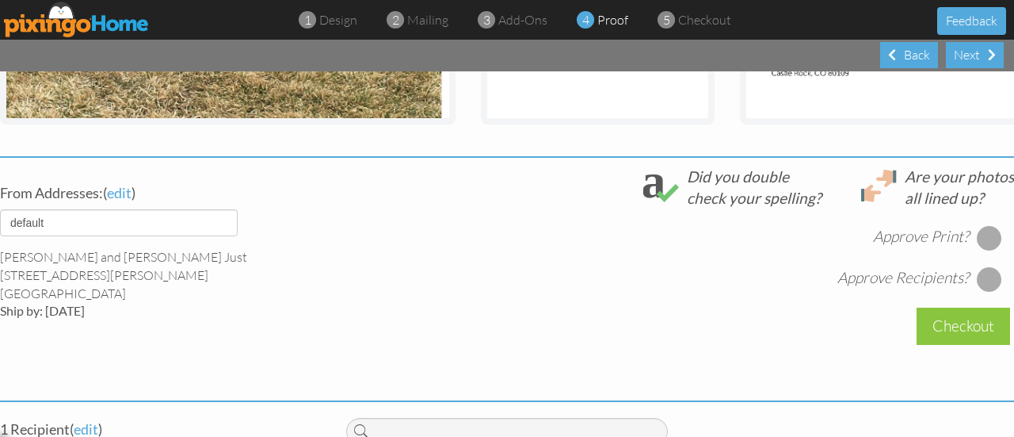
click at [977, 250] on div at bounding box center [989, 237] width 25 height 25
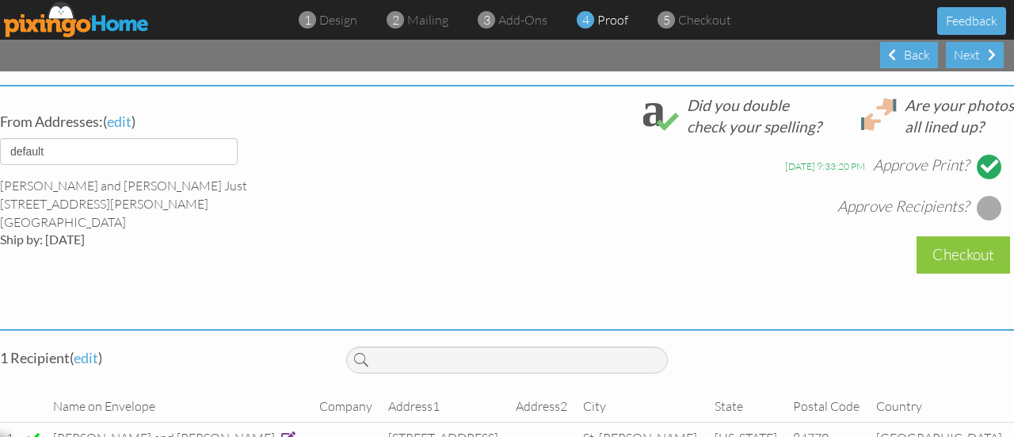
scroll to position [547, 0]
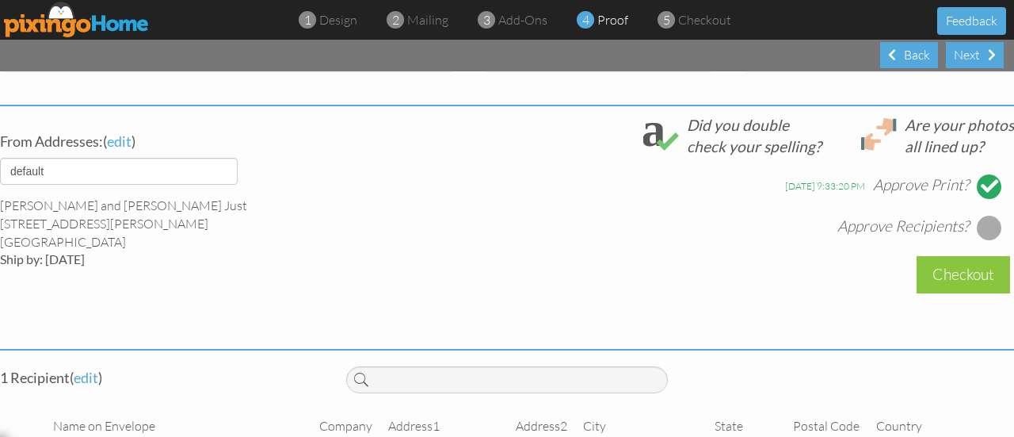
click at [977, 240] on div at bounding box center [989, 227] width 25 height 25
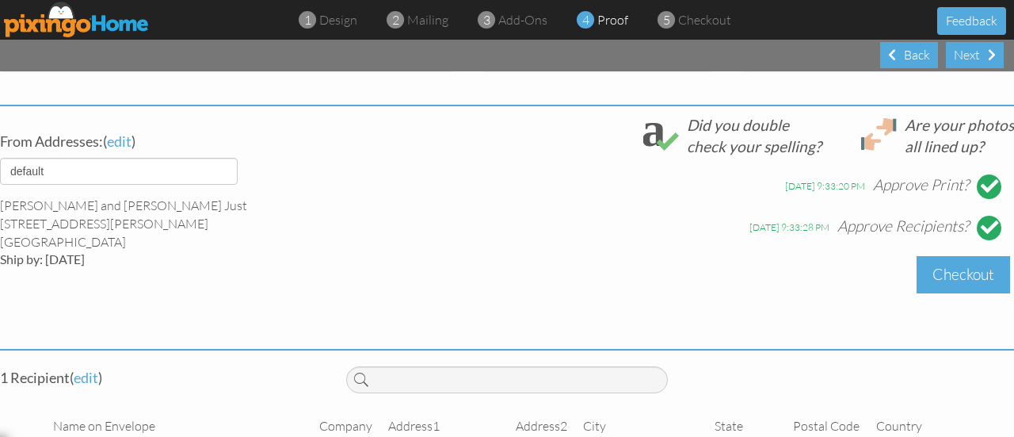
click at [952, 292] on div "Checkout" at bounding box center [963, 274] width 93 height 37
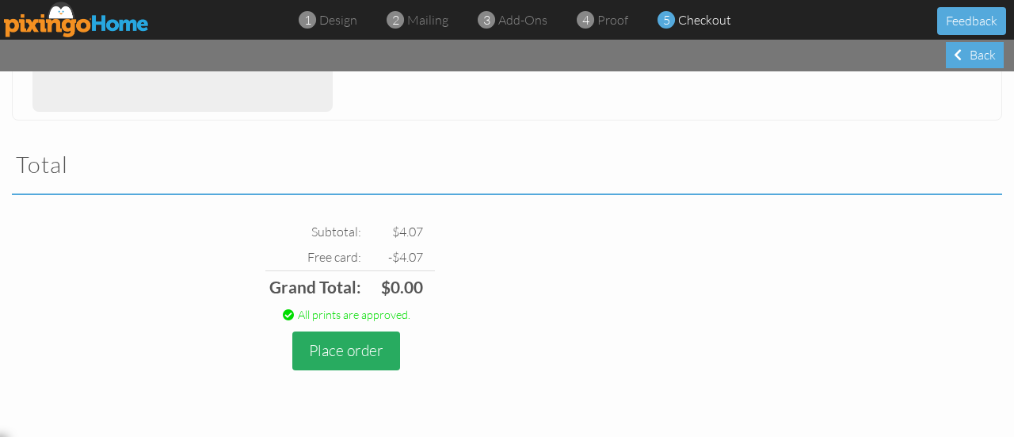
scroll to position [473, 0]
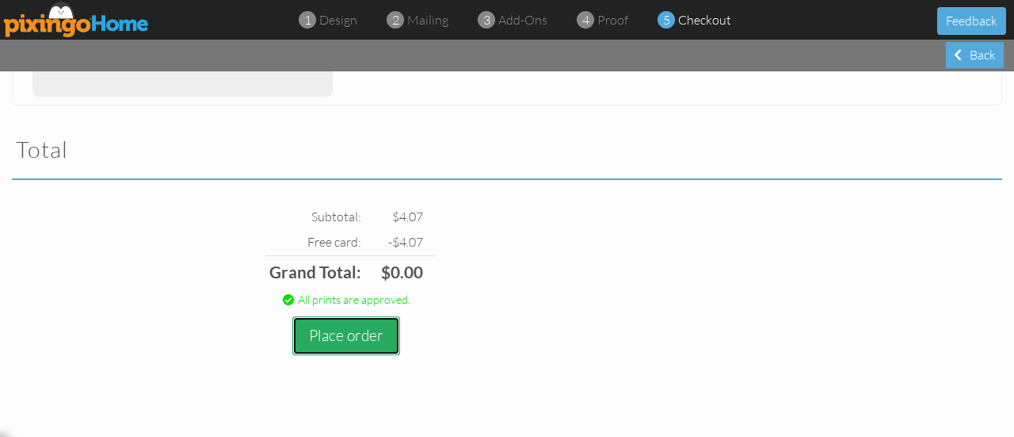
click at [378, 342] on button "Place order" at bounding box center [346, 335] width 108 height 39
